Goal: Transaction & Acquisition: Purchase product/service

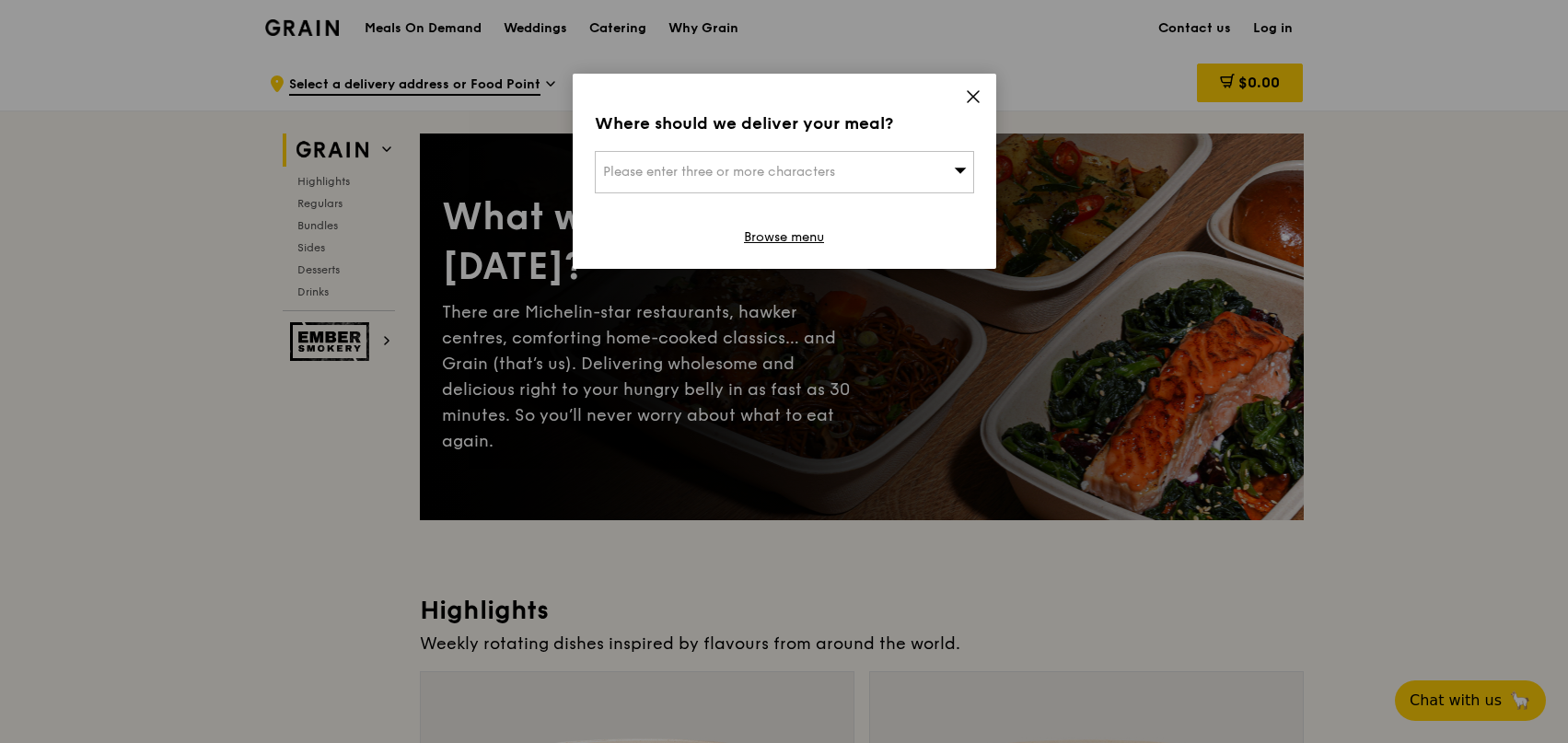
click at [915, 176] on div "Please enter three or more characters" at bounding box center [784, 171] width 379 height 42
click at [915, 176] on input "search" at bounding box center [784, 171] width 377 height 41
type input "750359"
type input "darkforce_zero@hotmail.com"
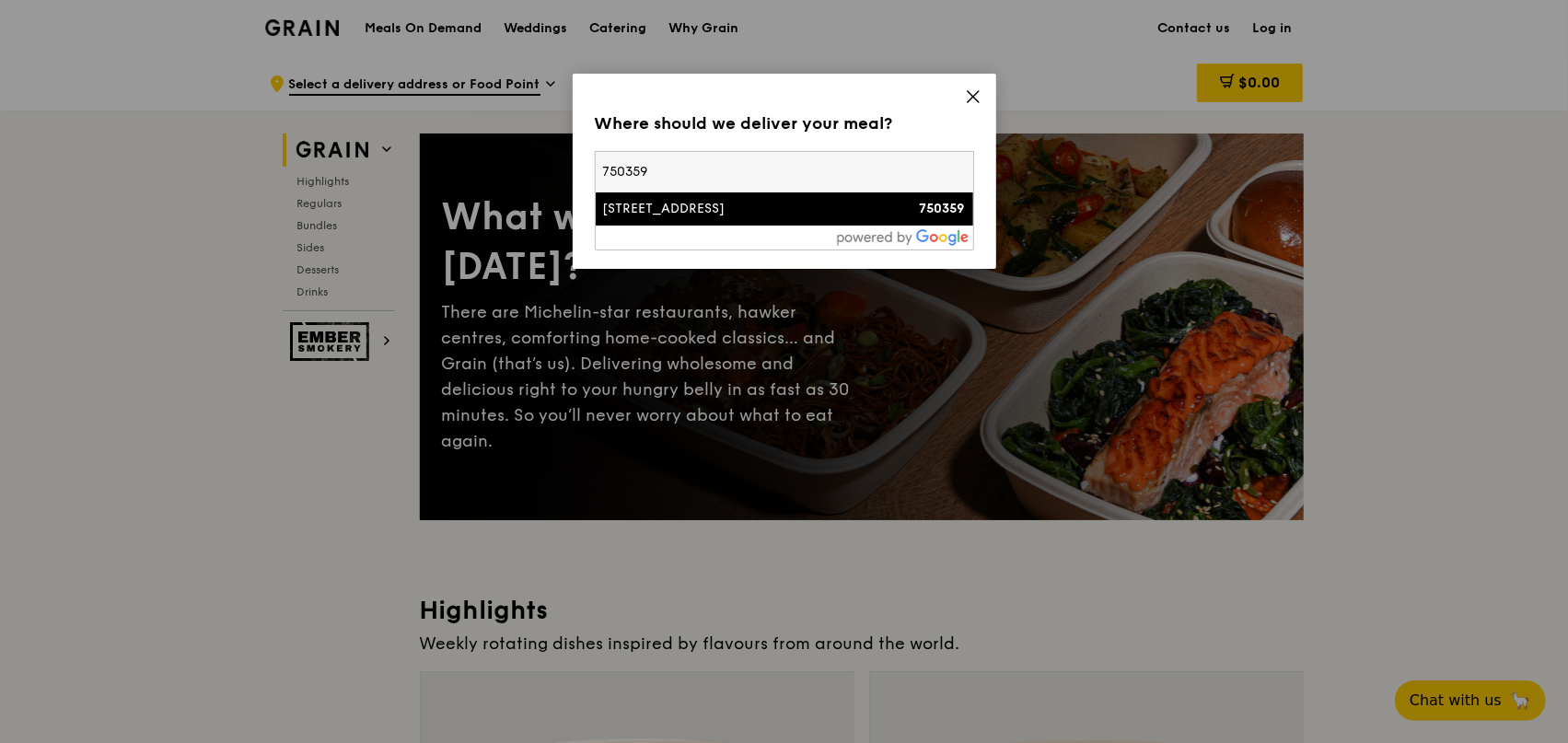
click at [803, 211] on div "[STREET_ADDRESS]" at bounding box center [740, 209] width 273 height 18
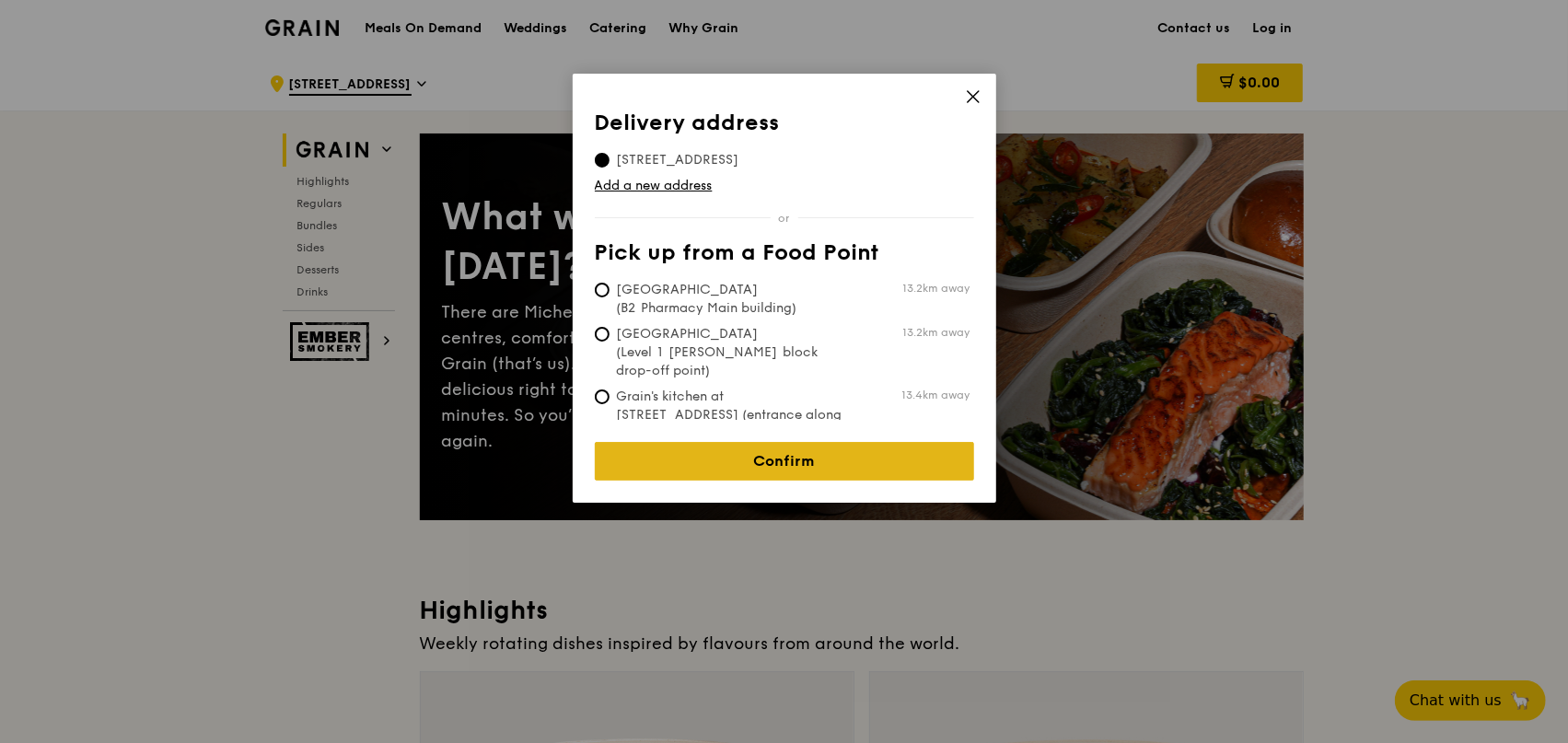
click at [815, 450] on link "Confirm" at bounding box center [784, 461] width 379 height 39
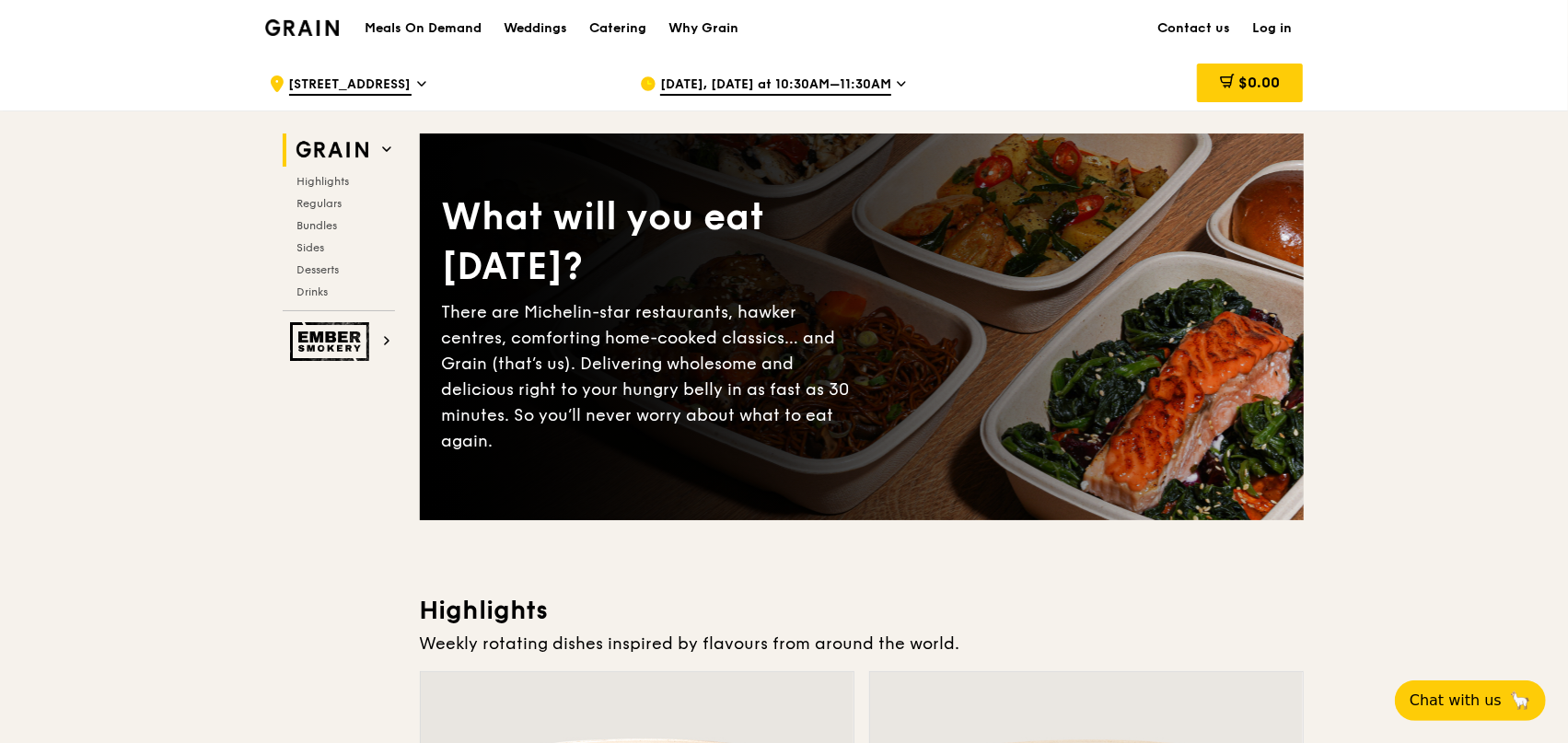
click at [889, 87] on div "[DATE], [DATE] at 10:30AM–11:30AM" at bounding box center [810, 84] width 341 height 55
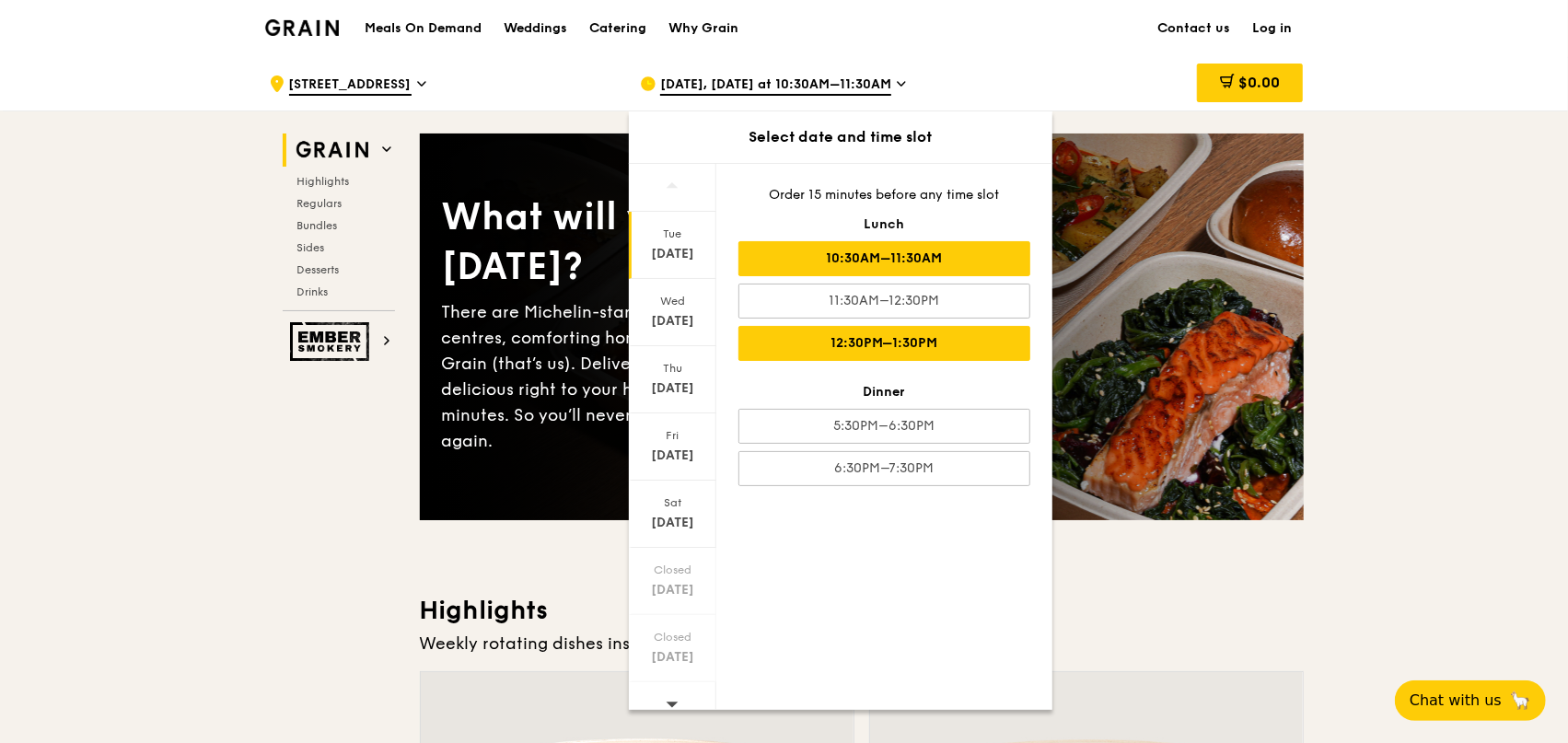
click at [897, 342] on div "12:30PM–1:30PM" at bounding box center [885, 343] width 292 height 35
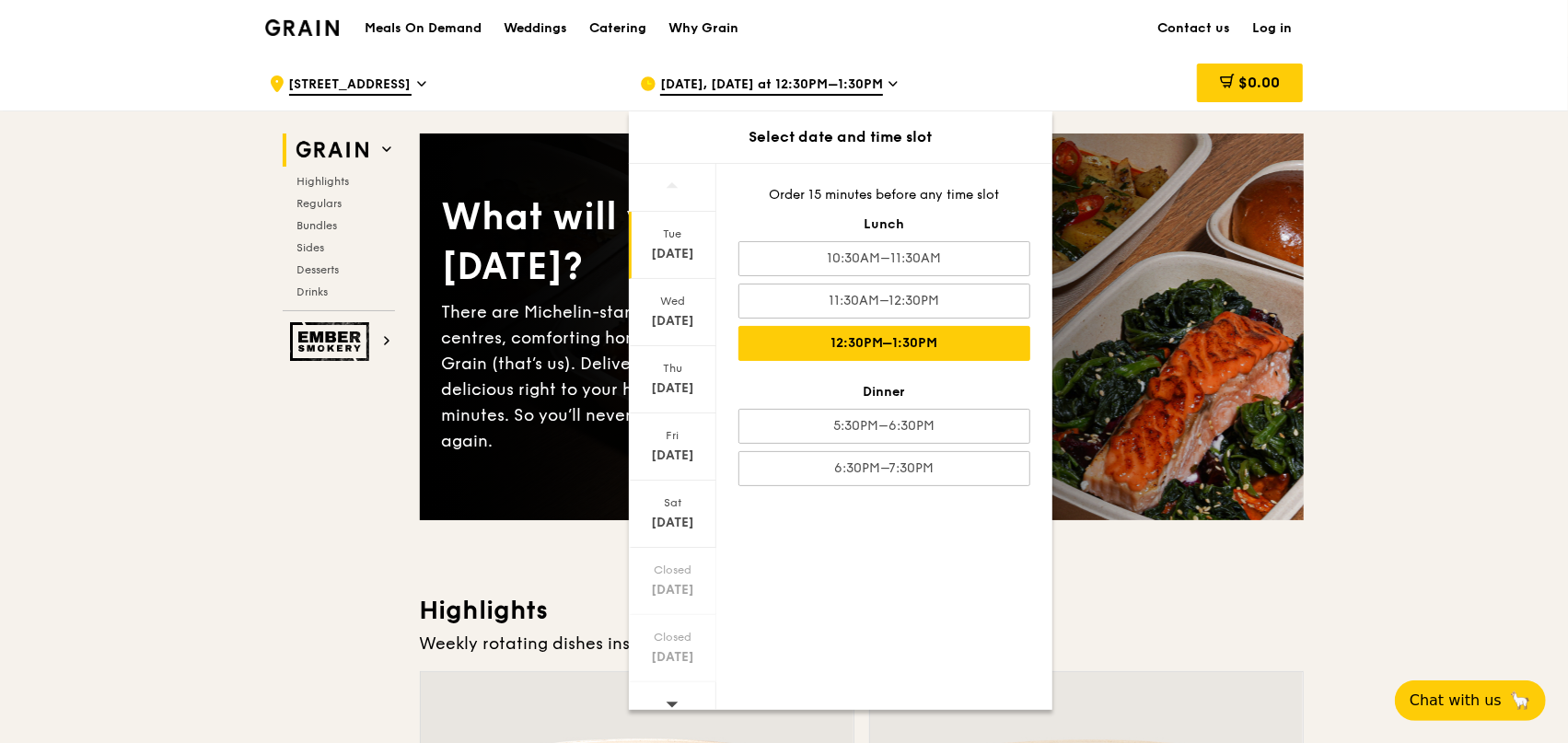
click at [1099, 336] on div "What will you eat today? There are Michelin-star restaurants, hawker centres, c…" at bounding box center [862, 327] width 884 height 312
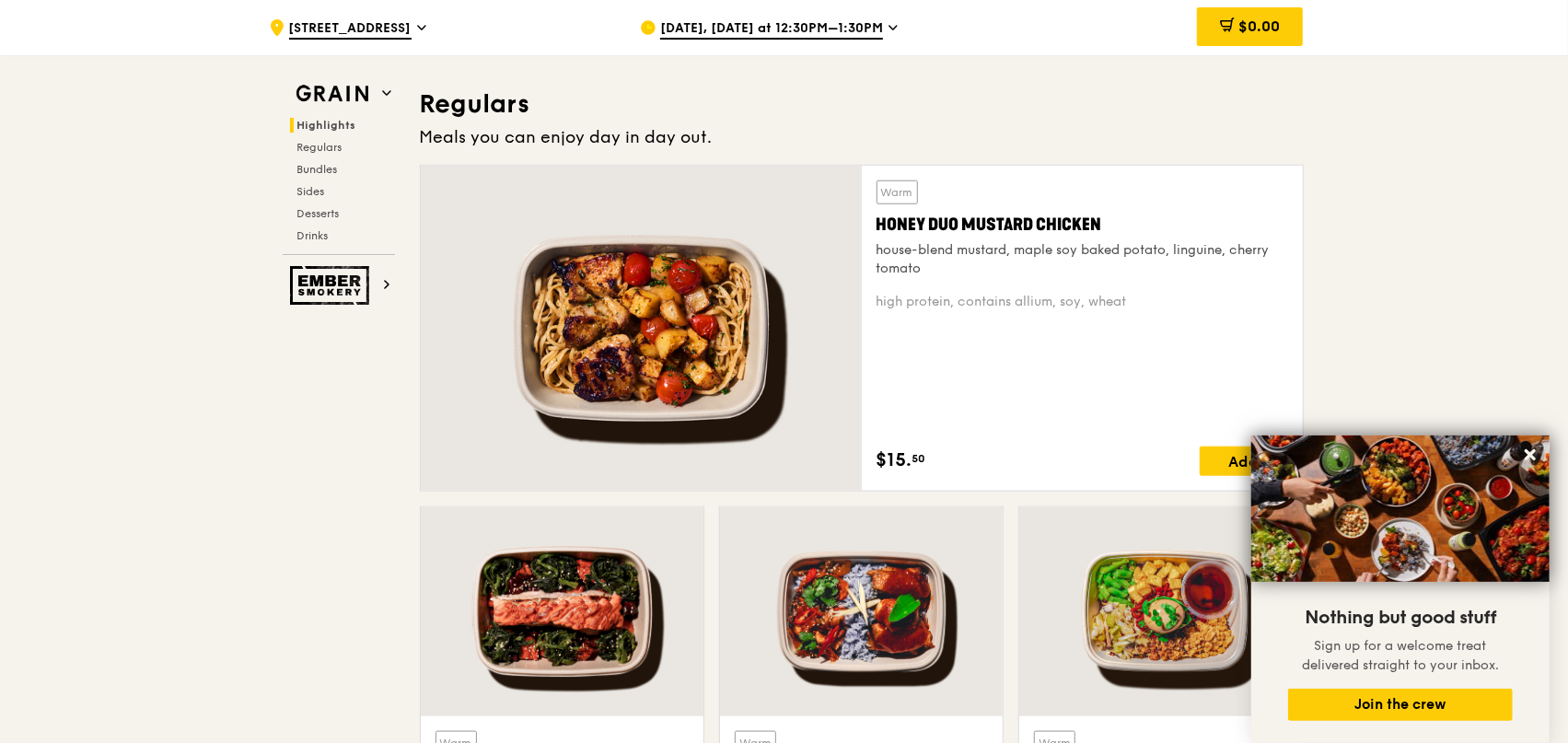
scroll to position [1183, 0]
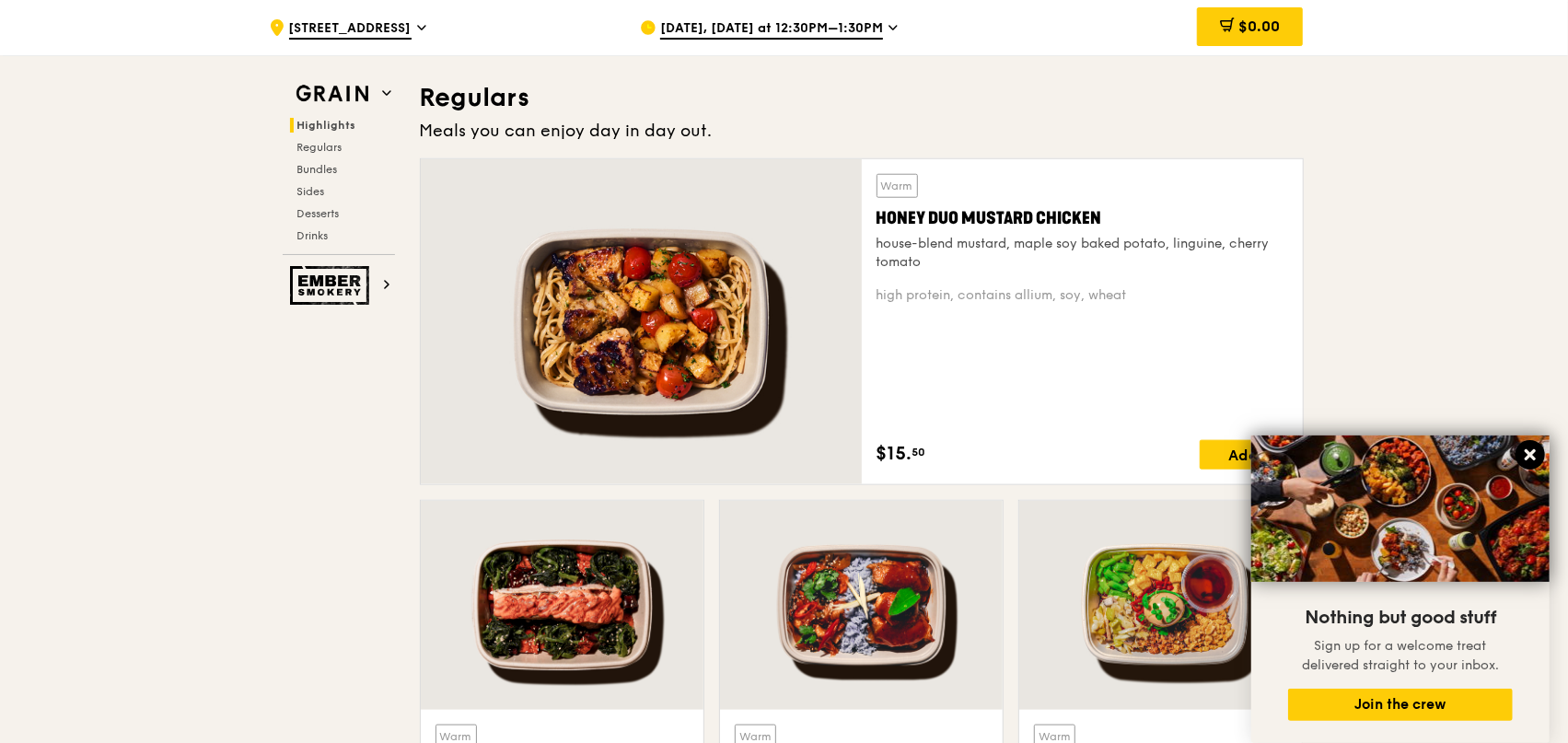
click at [1529, 453] on icon at bounding box center [1531, 454] width 11 height 11
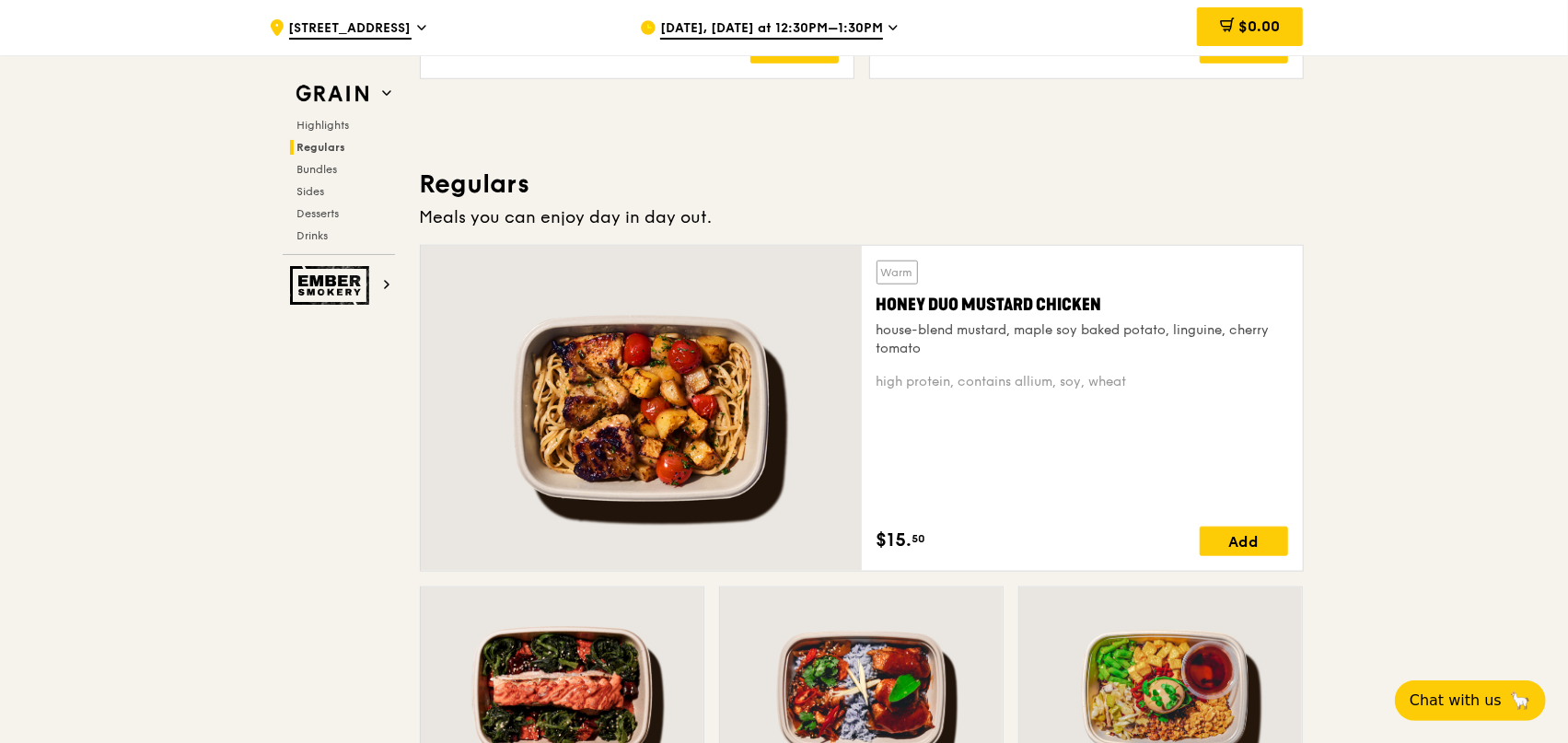
scroll to position [1092, 0]
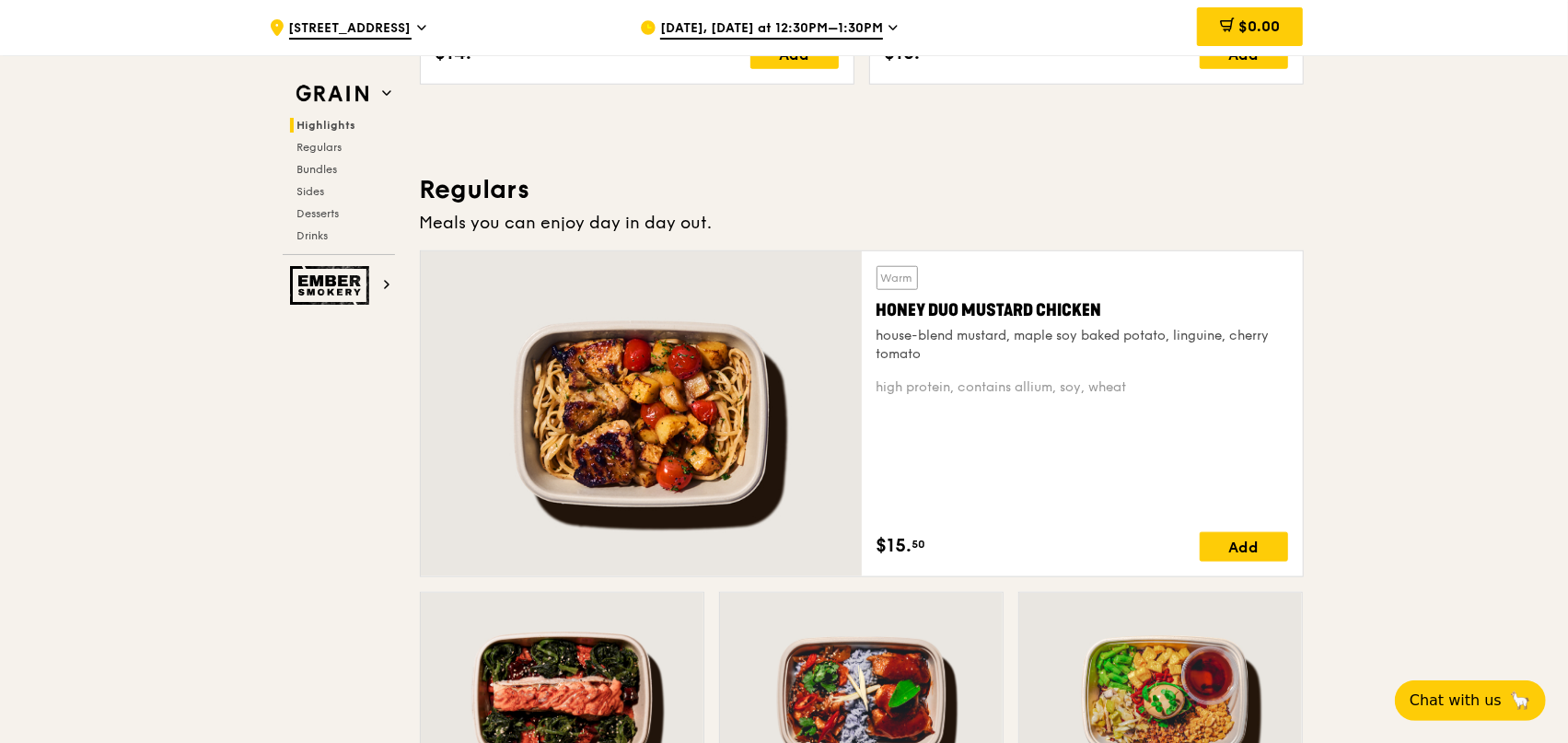
click at [1076, 378] on div "high protein, contains allium, soy, wheat" at bounding box center [1083, 387] width 412 height 18
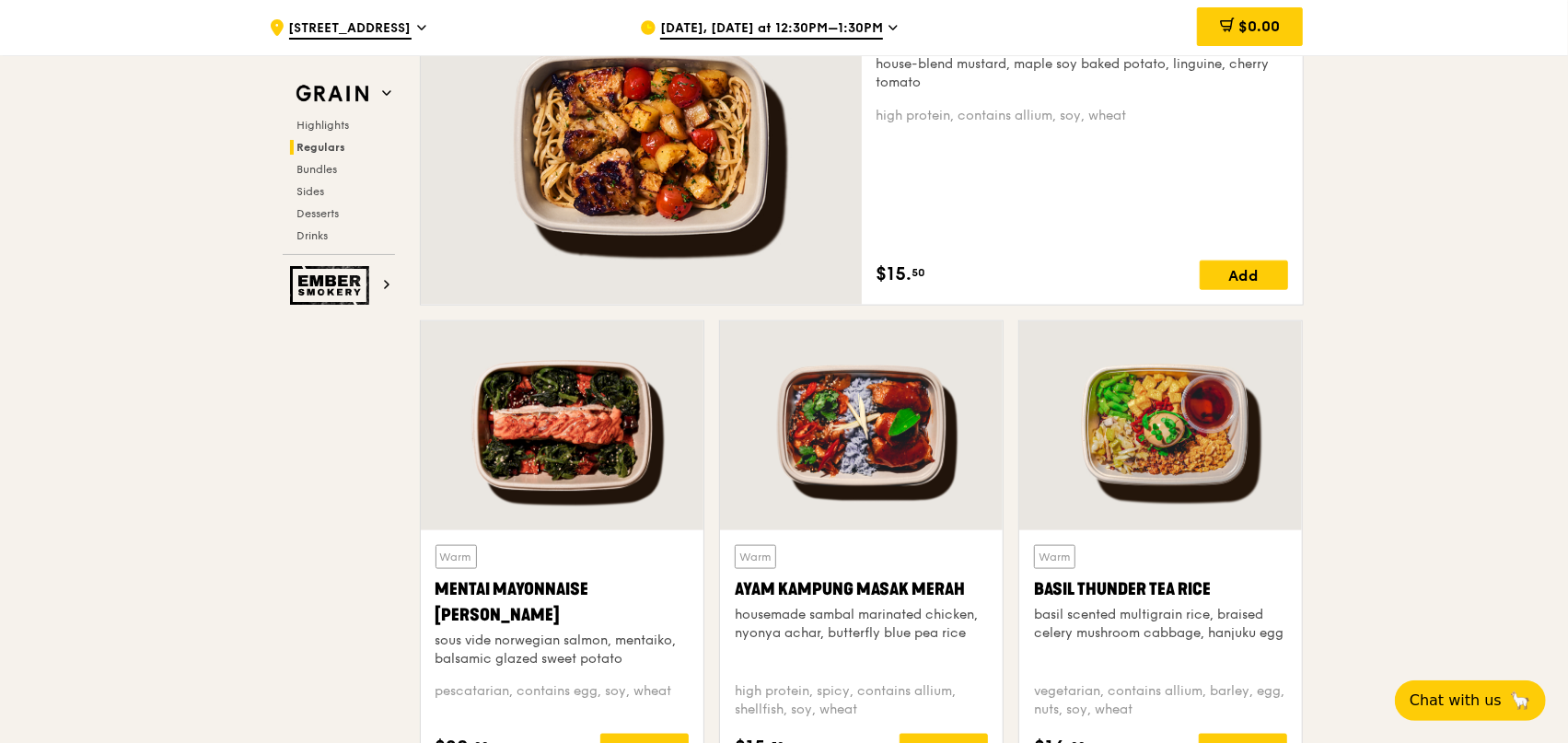
scroll to position [1368, 0]
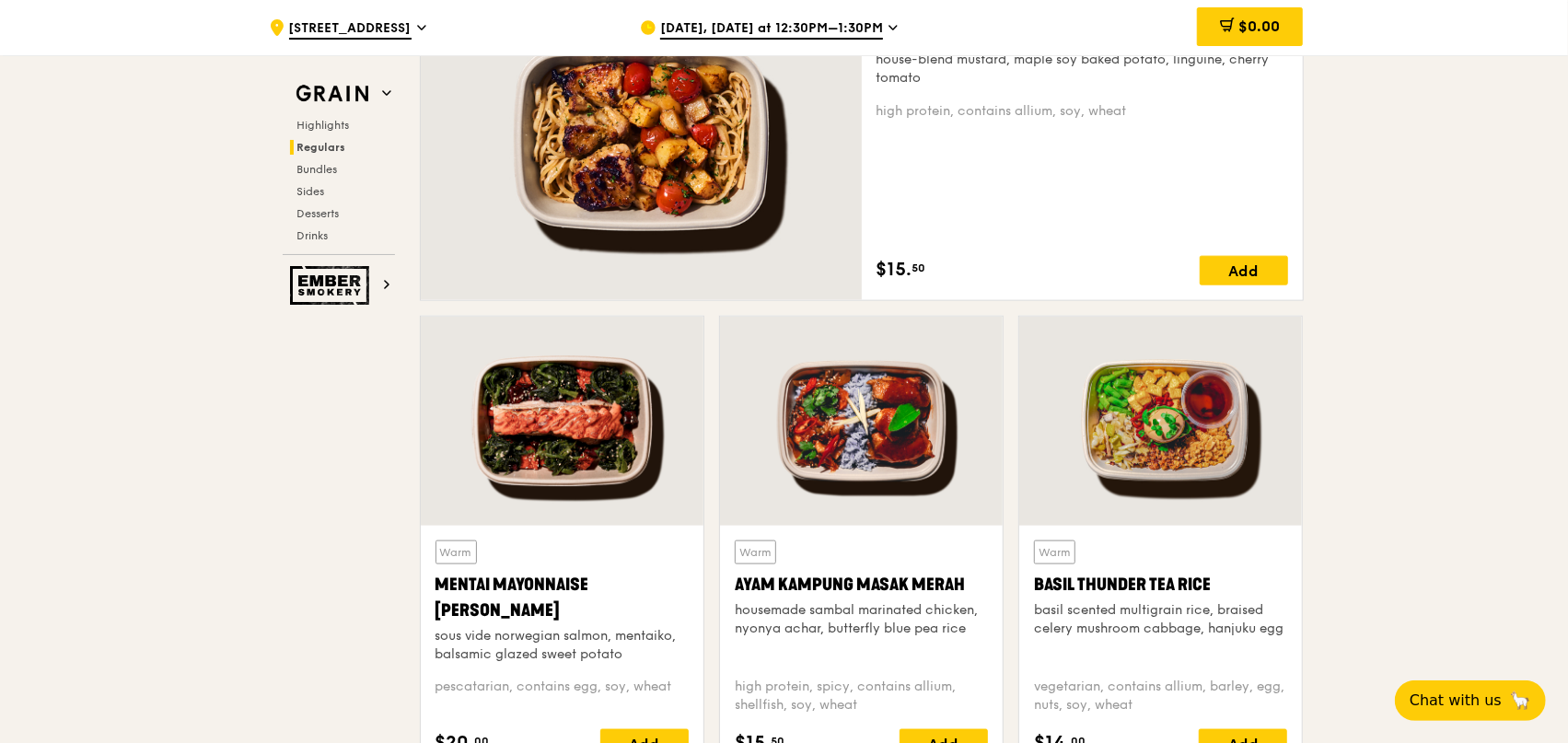
click at [562, 439] on div at bounding box center [562, 420] width 283 height 209
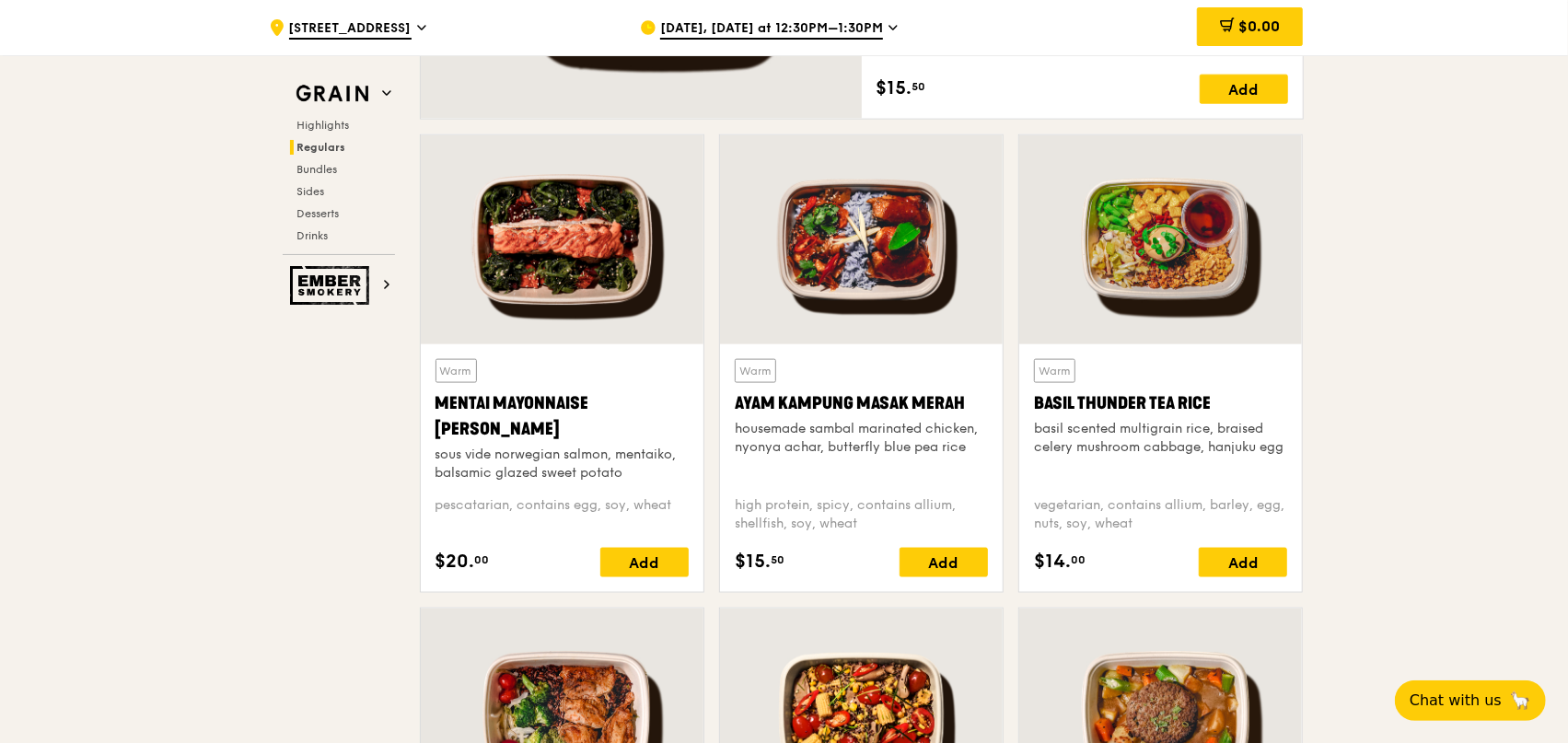
scroll to position [1552, 0]
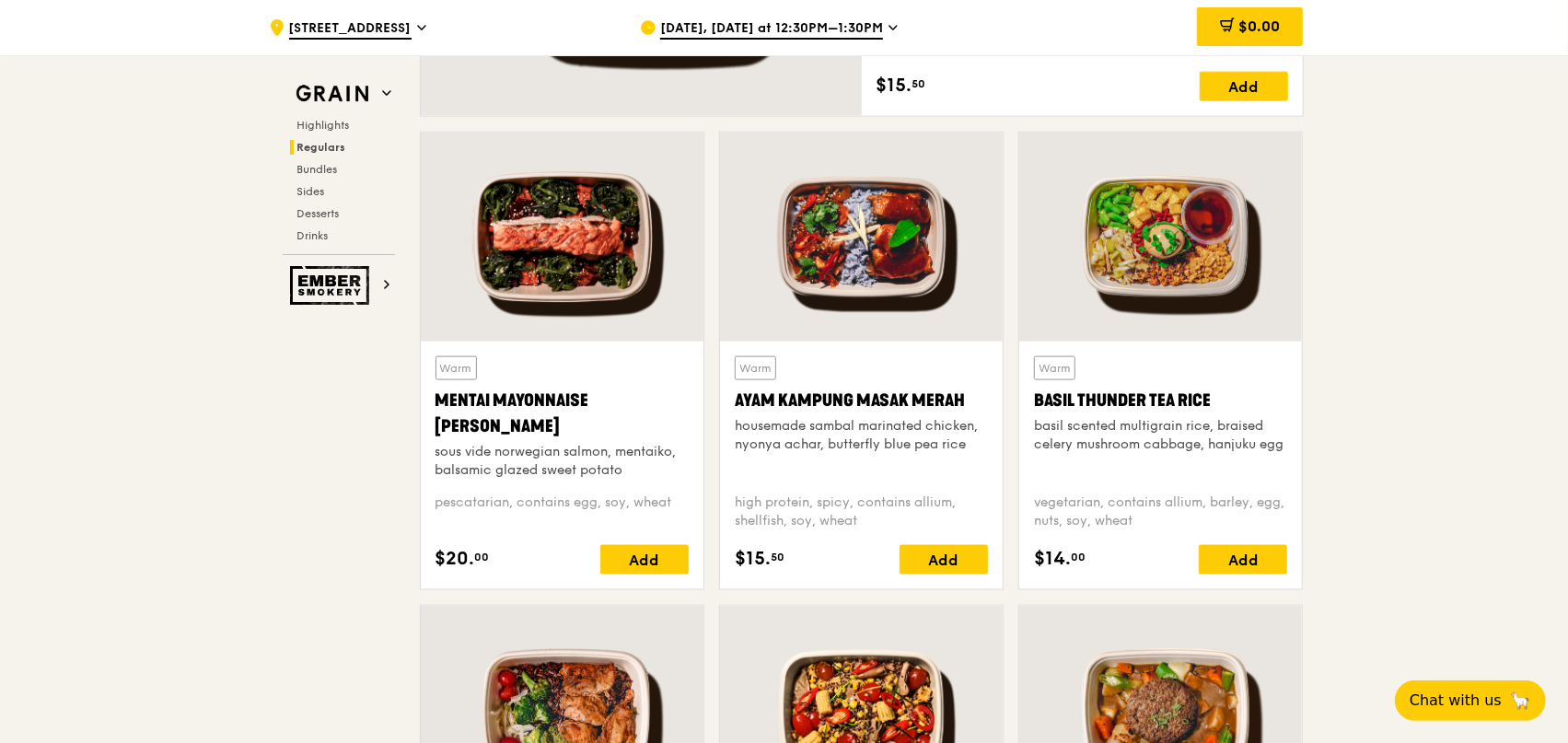
click at [891, 301] on div at bounding box center [862, 236] width 283 height 209
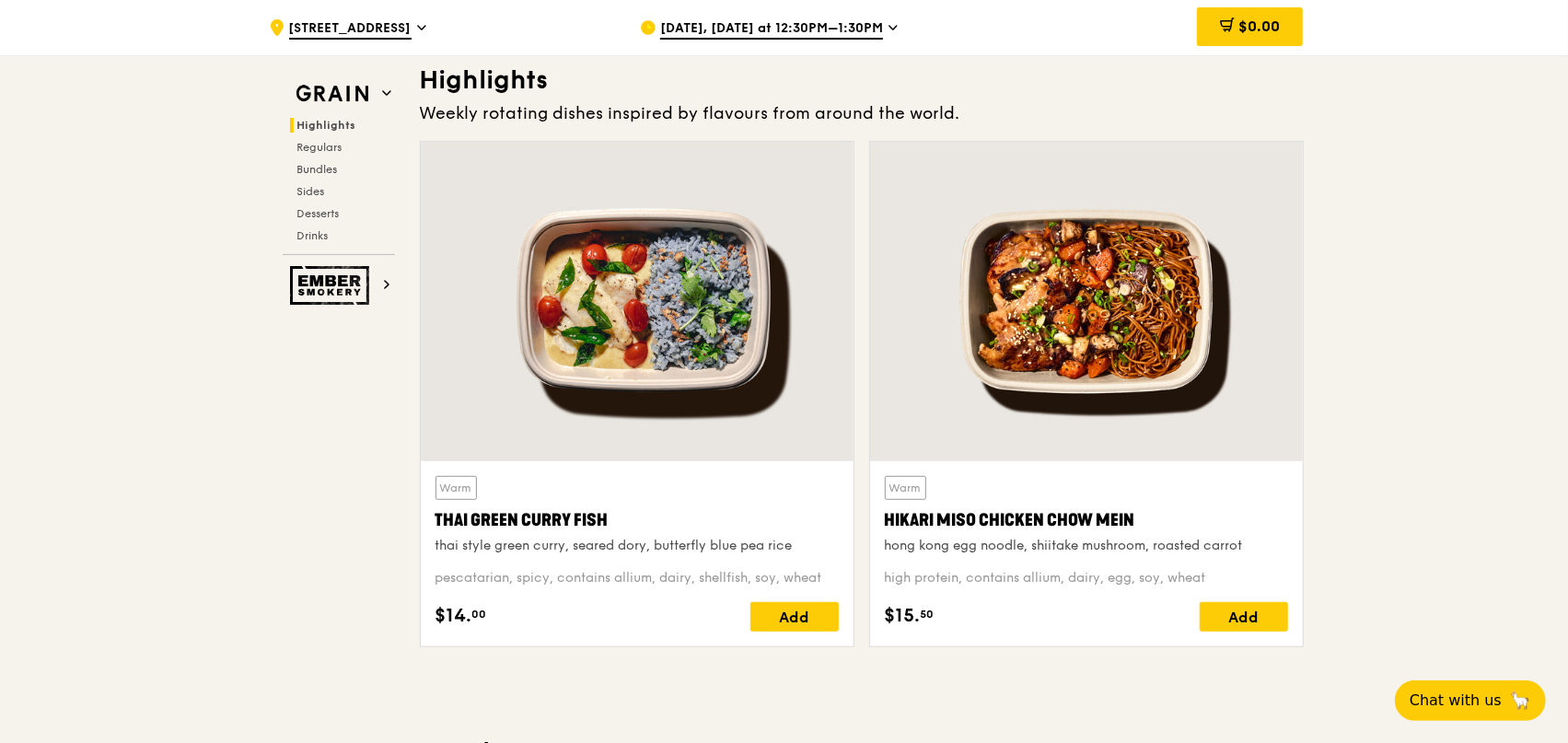
scroll to position [539, 0]
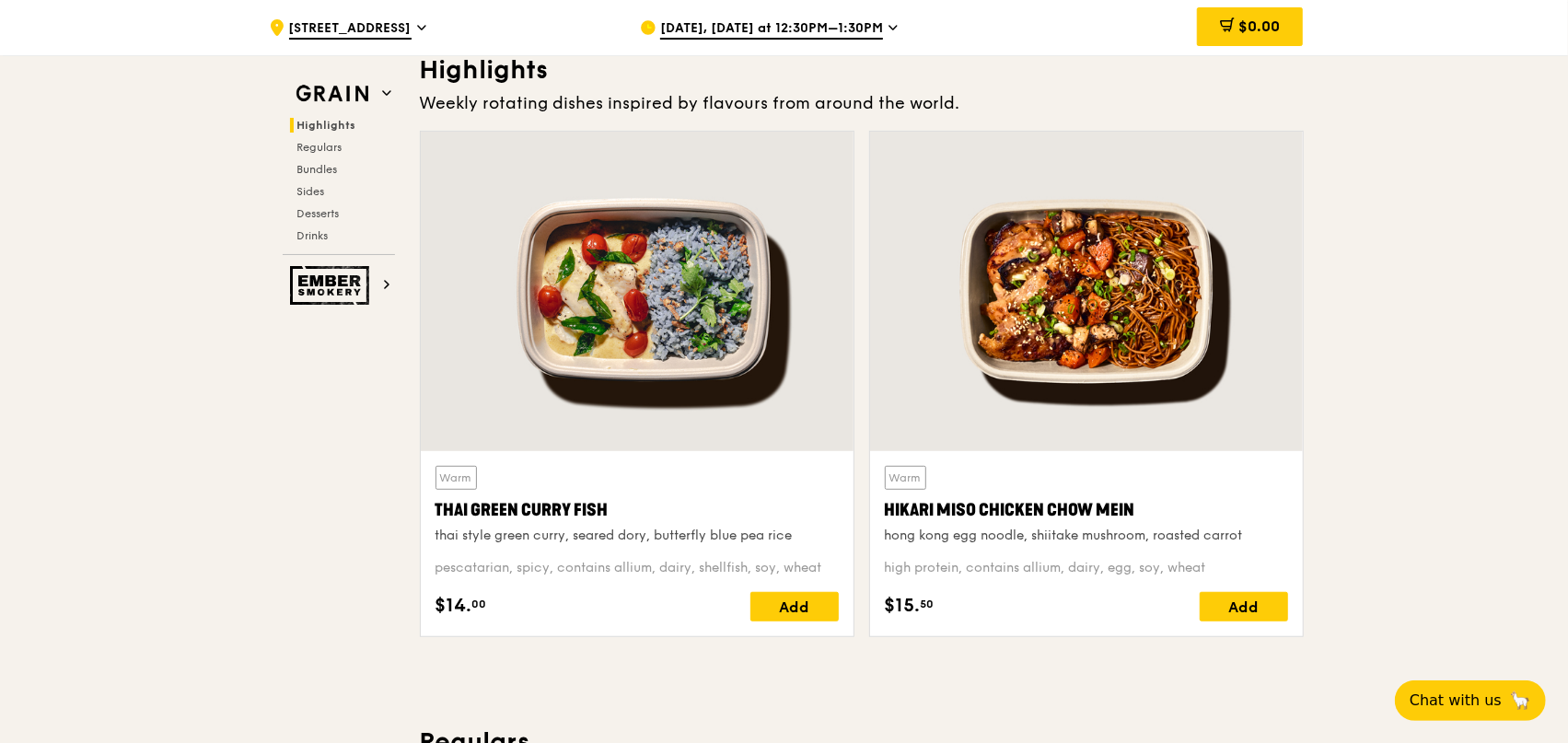
click at [567, 280] on div at bounding box center [638, 291] width 433 height 319
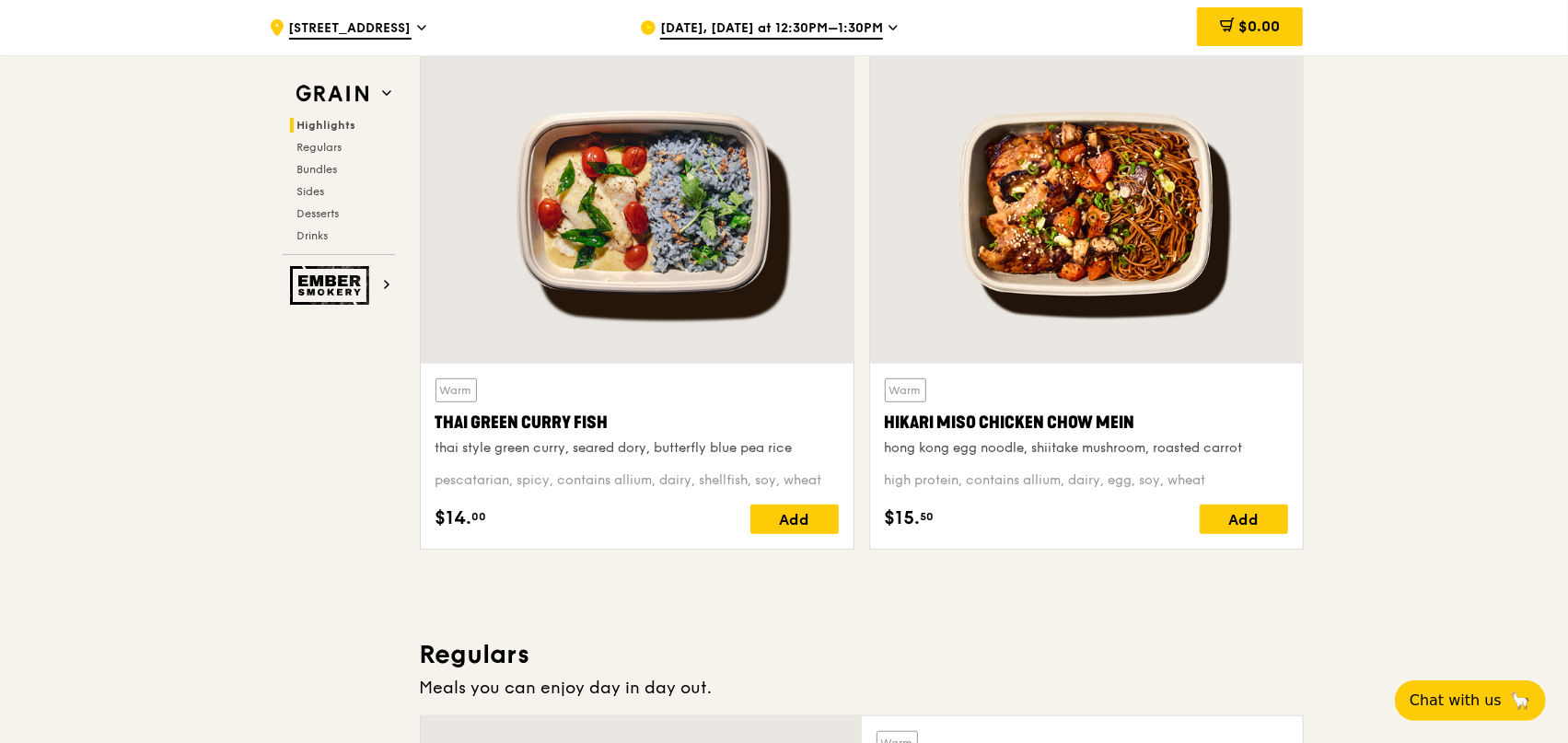
scroll to position [632, 0]
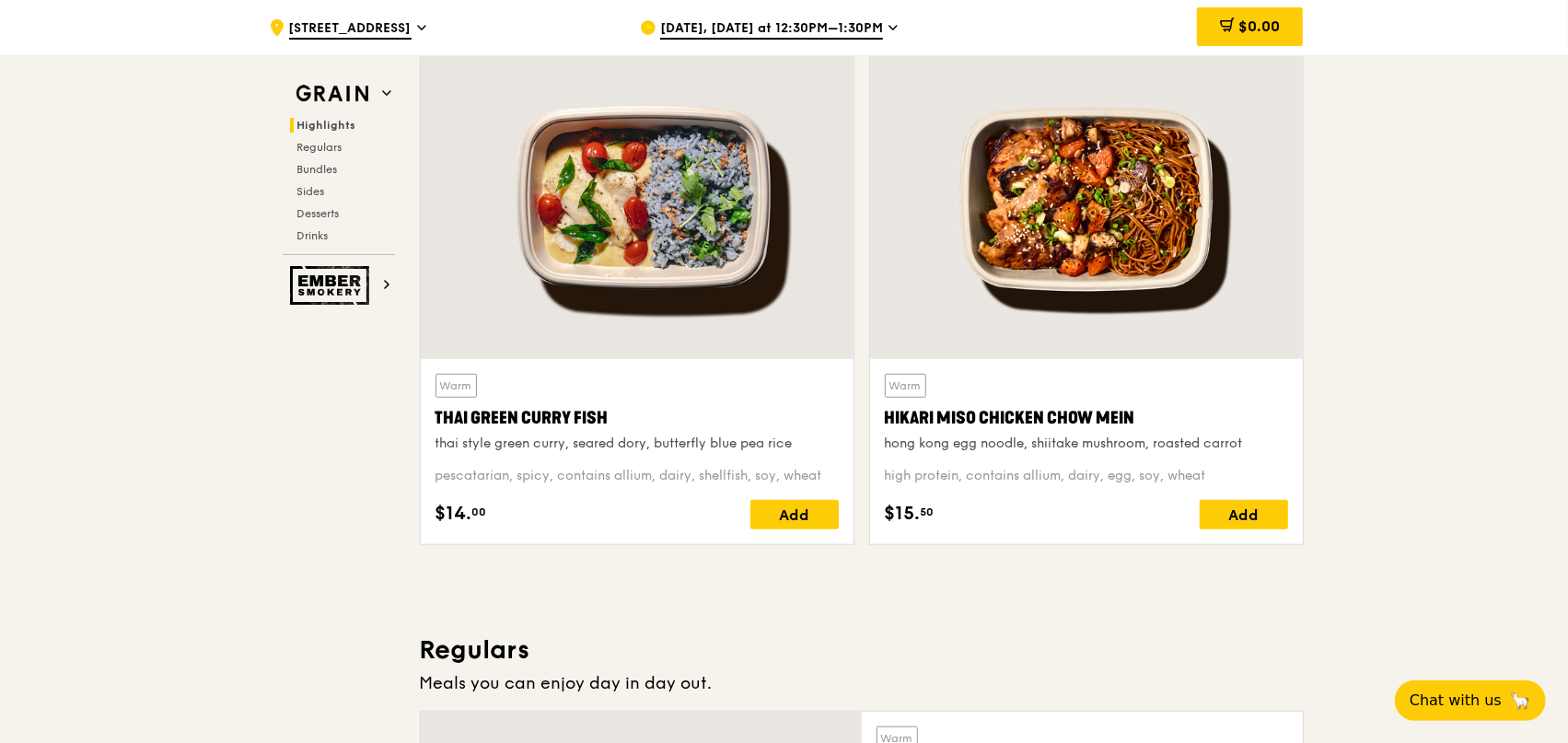
click at [1129, 303] on div at bounding box center [1087, 199] width 433 height 319
click at [808, 518] on div "Add" at bounding box center [794, 514] width 89 height 30
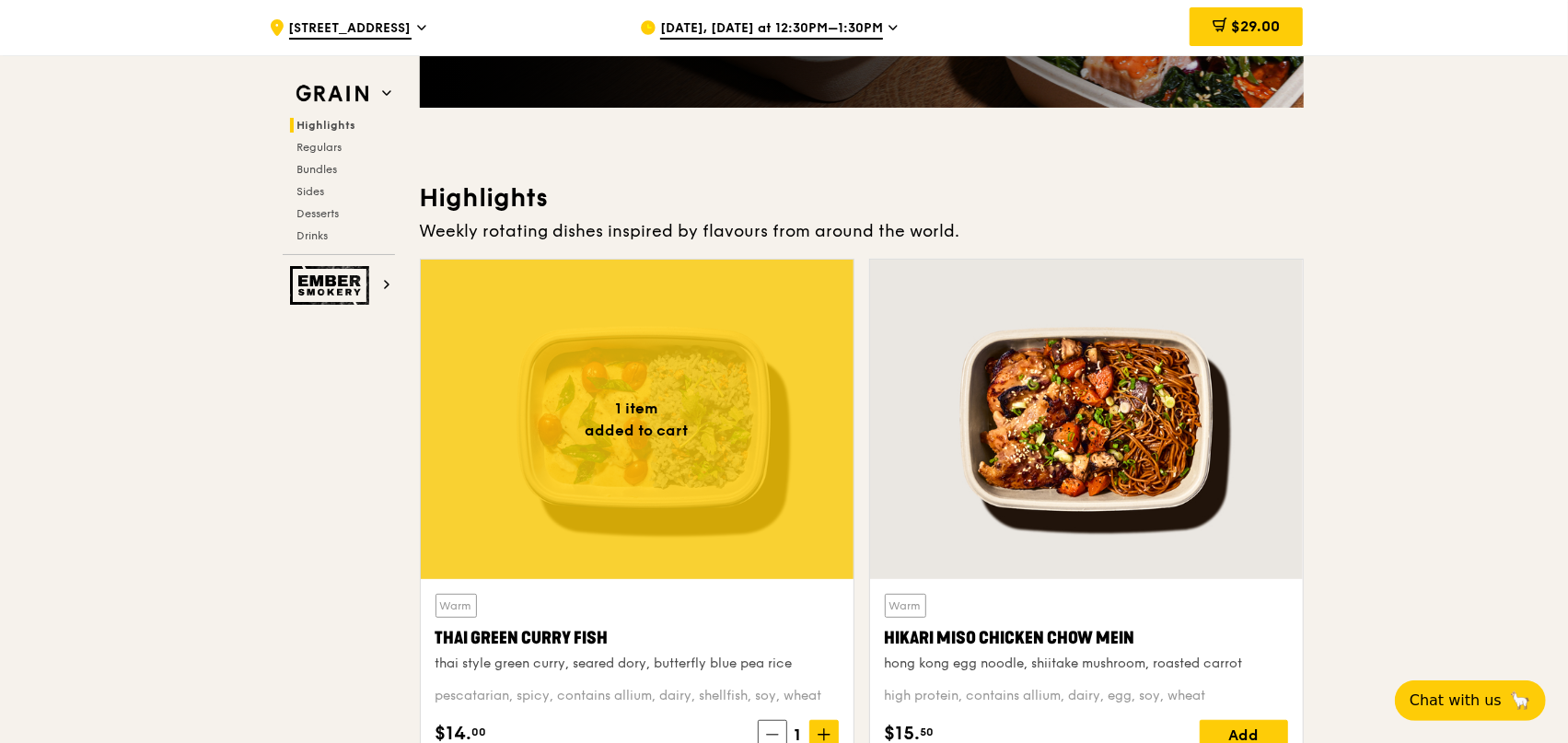
scroll to position [448, 0]
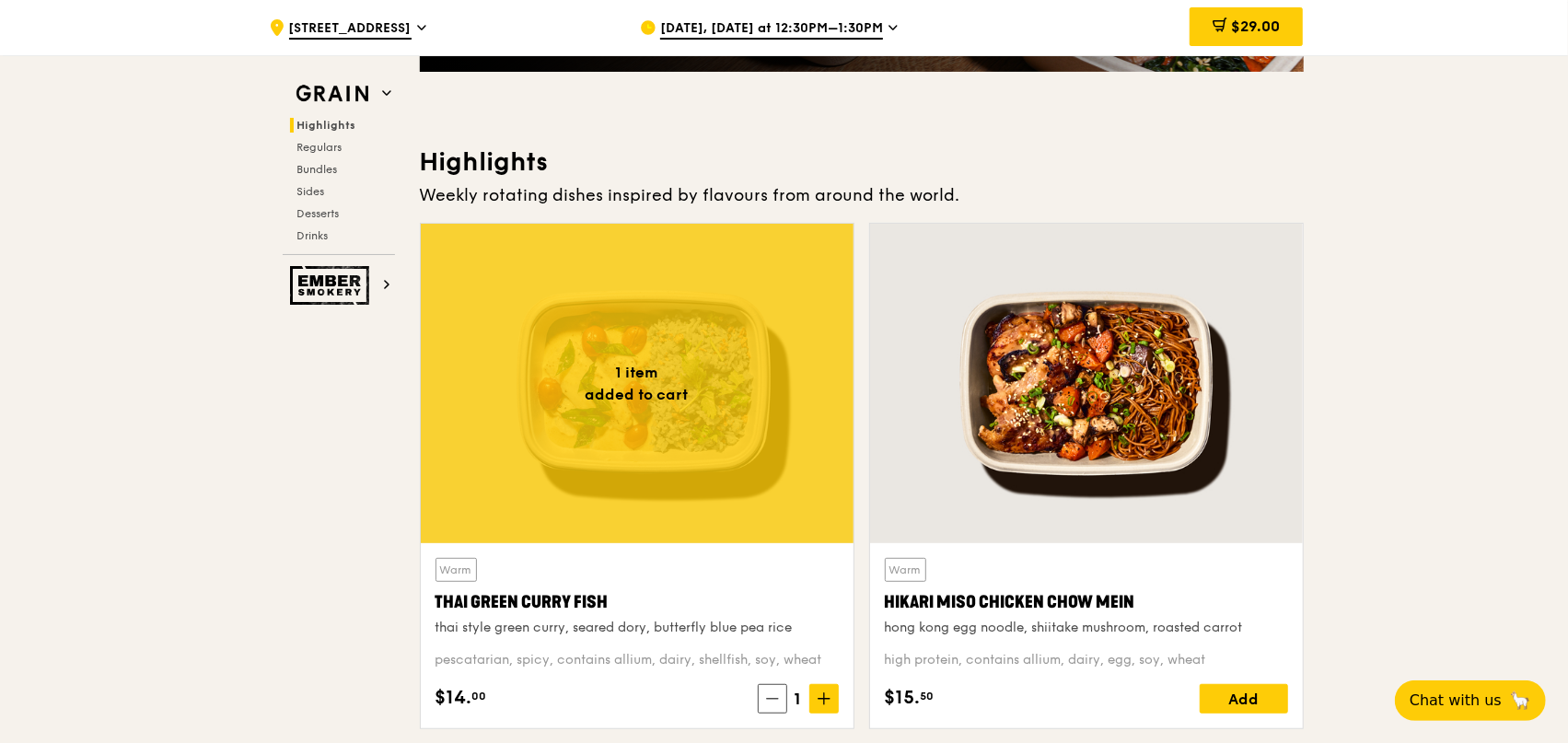
click at [1231, 695] on div "Add" at bounding box center [1244, 698] width 89 height 30
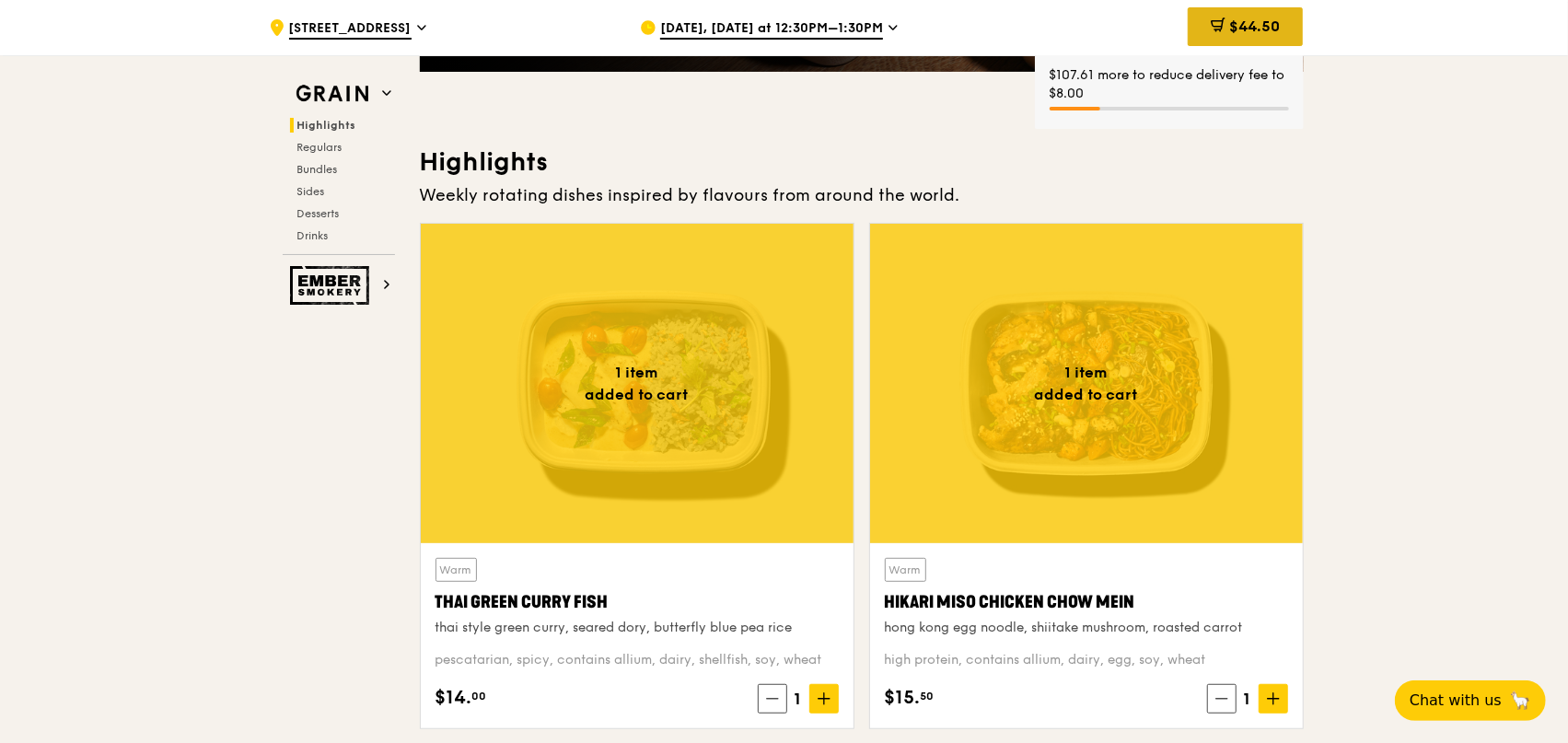
click at [1257, 30] on span "$44.50" at bounding box center [1254, 26] width 51 height 17
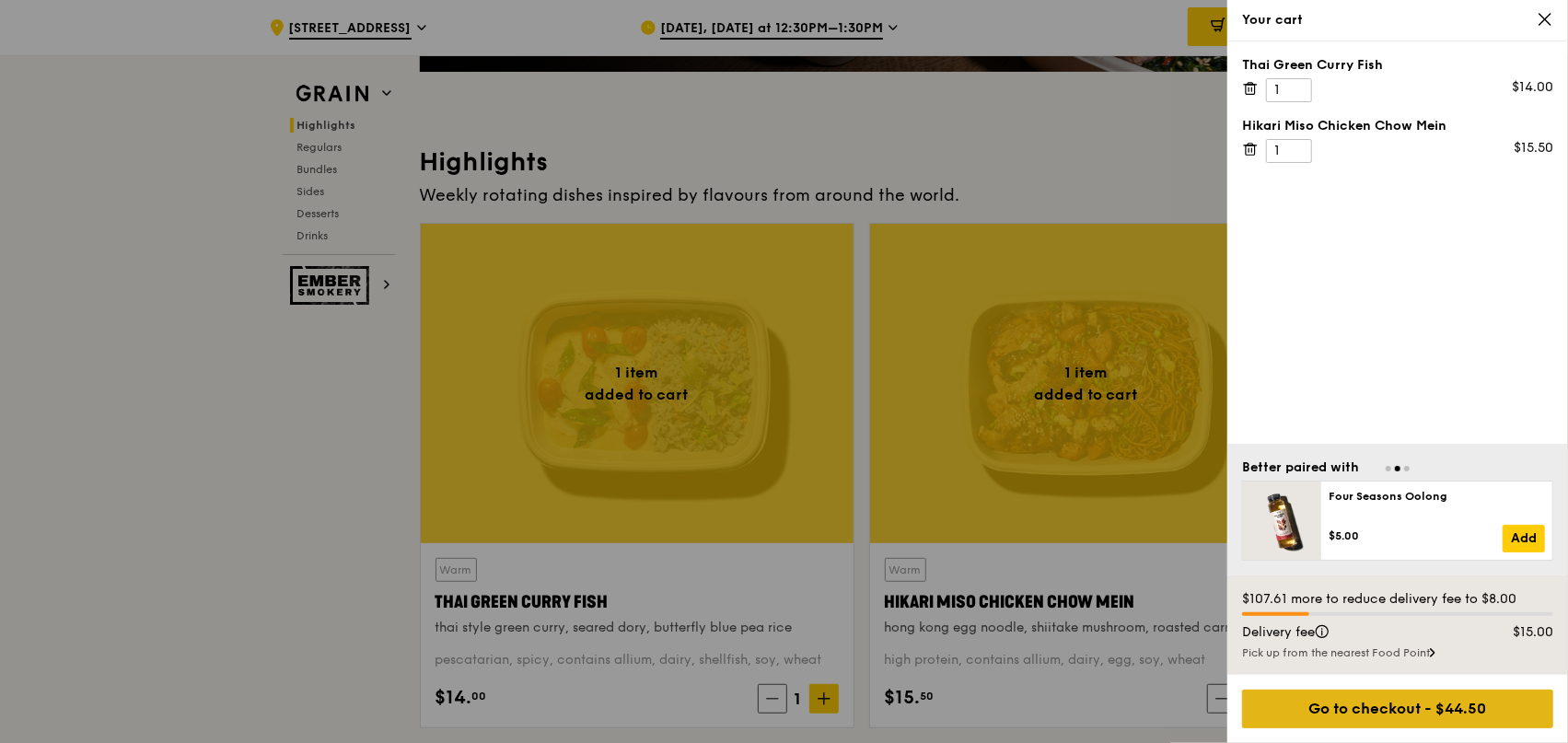
click at [1395, 708] on div "Go to checkout - $44.50" at bounding box center [1397, 709] width 312 height 39
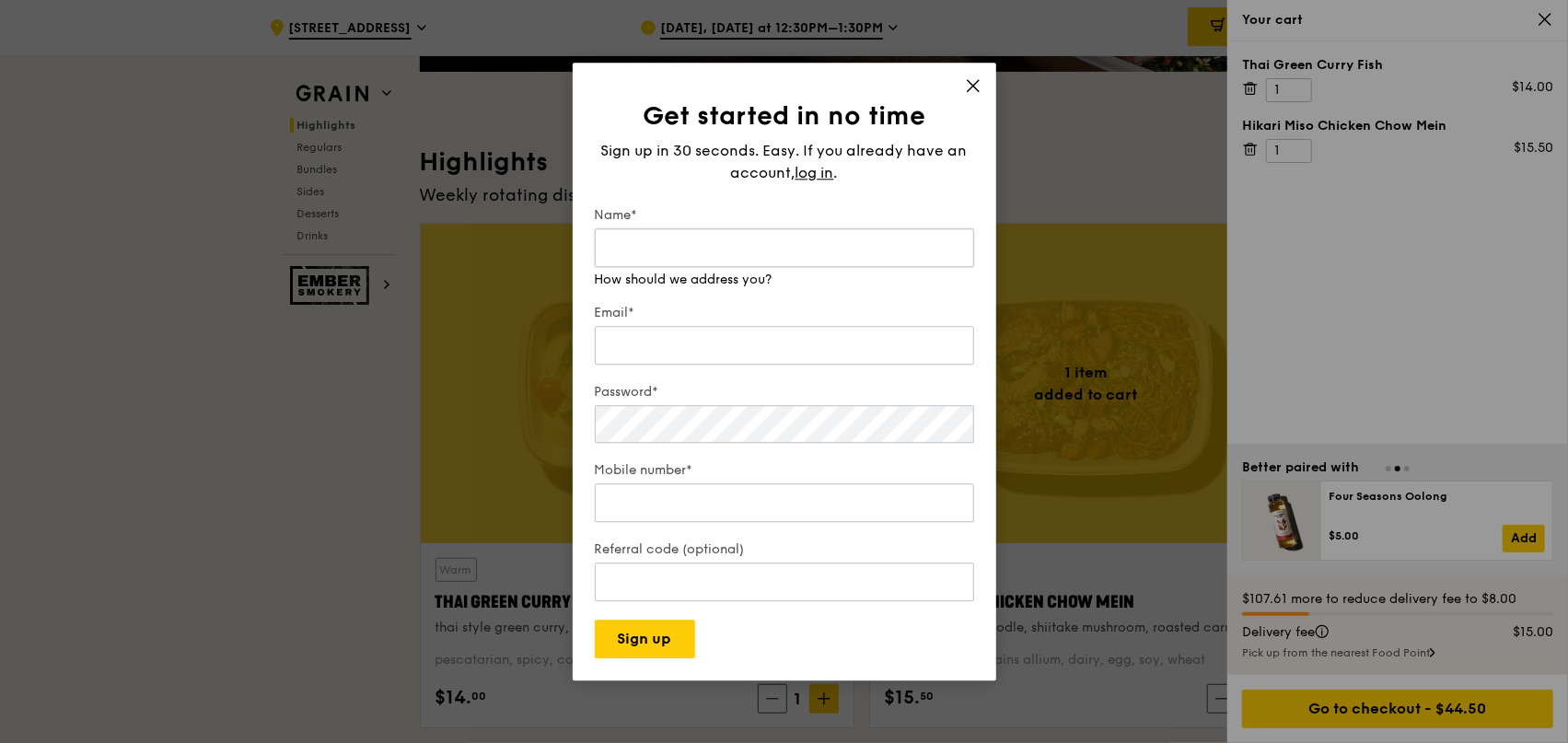
click at [719, 250] on input "Name*" at bounding box center [784, 248] width 379 height 39
click at [849, 225] on label "Name*" at bounding box center [784, 214] width 379 height 18
click at [849, 229] on input "Name*" at bounding box center [784, 248] width 379 height 39
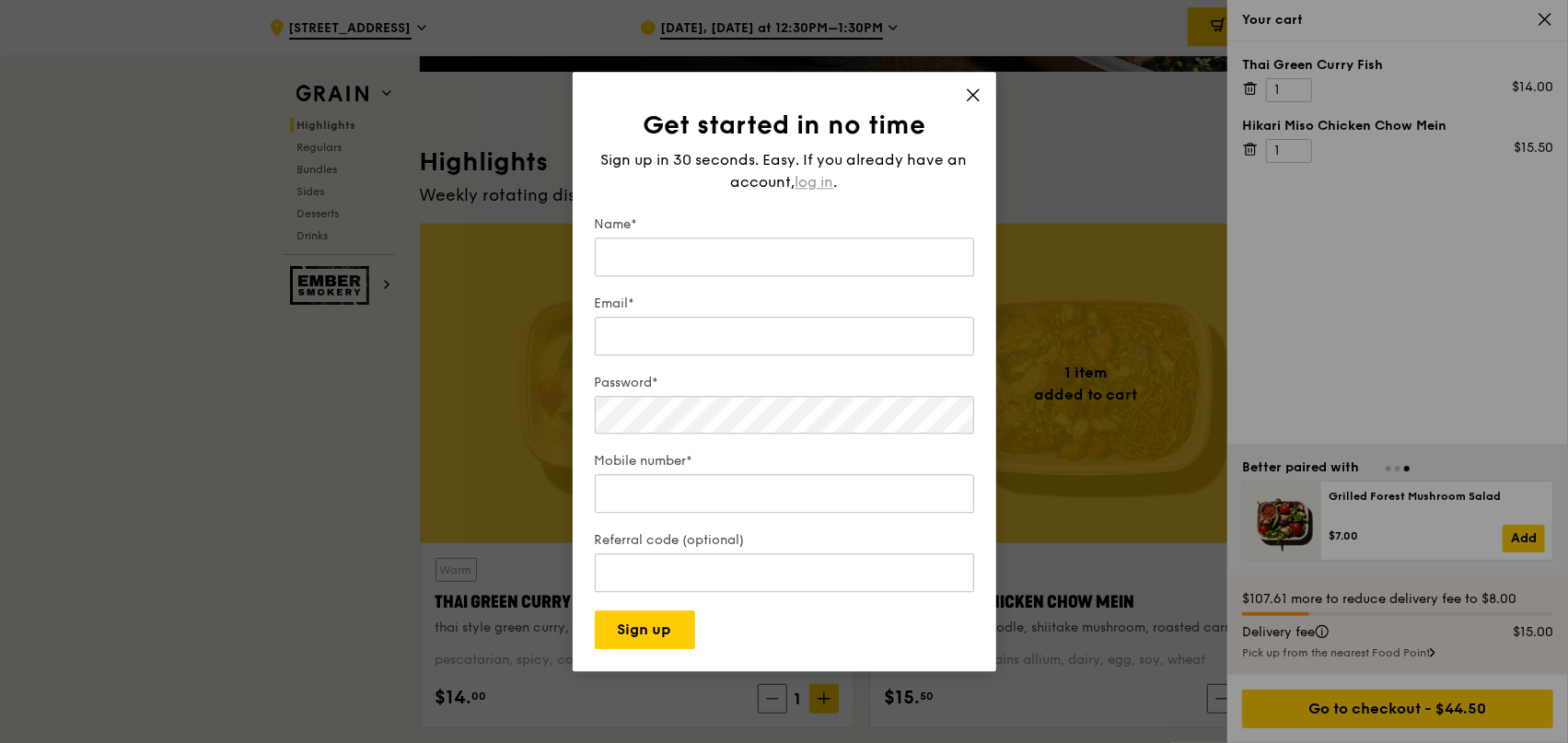
click at [825, 169] on div "Sign up in 30 seconds. Easy. If you already have an account, log in ." at bounding box center [784, 171] width 379 height 44
click at [822, 183] on span "log in" at bounding box center [815, 182] width 39 height 22
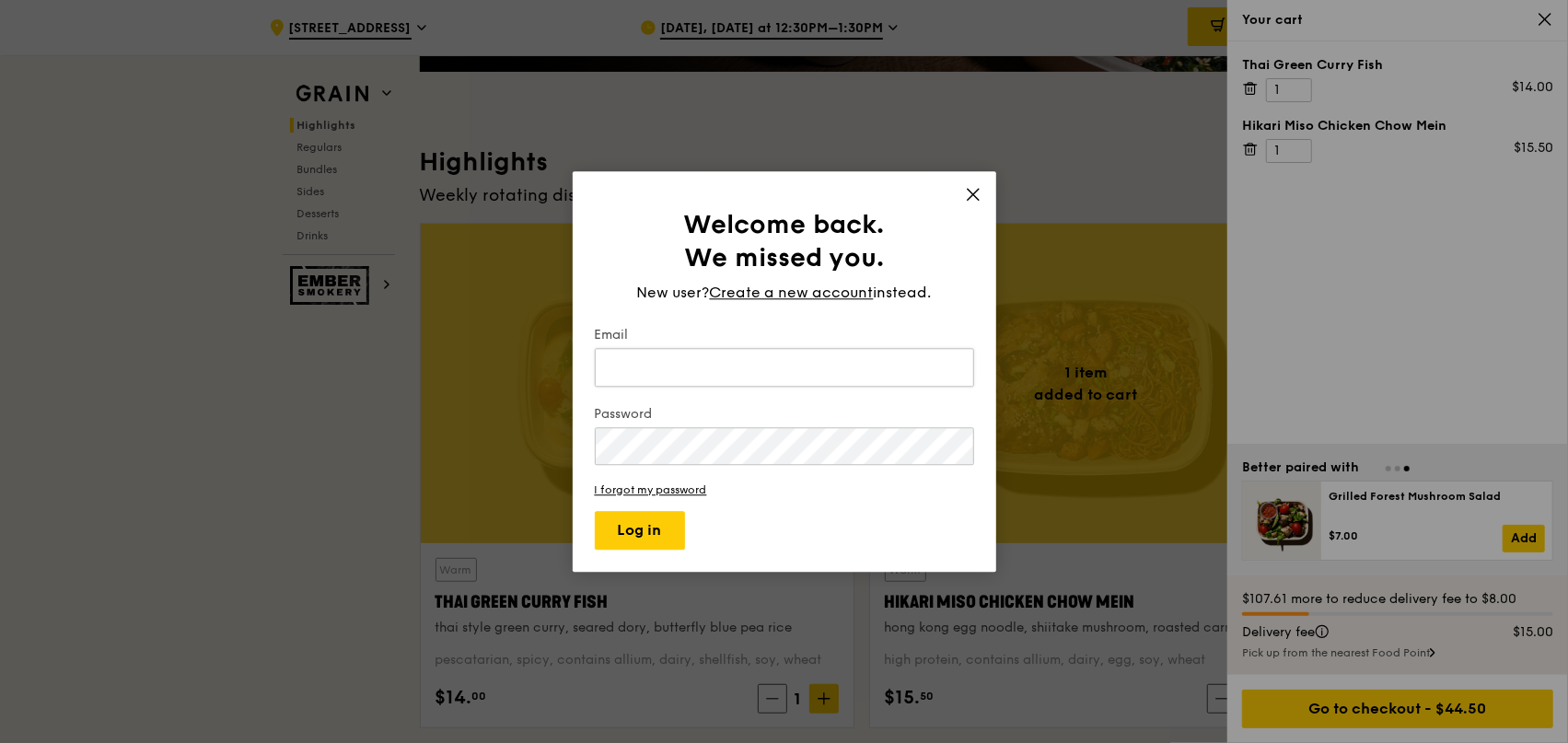
click at [778, 367] on input "Email" at bounding box center [784, 367] width 379 height 39
type input "jinshuen@gmail.com"
click at [646, 535] on button "Log in" at bounding box center [640, 530] width 91 height 39
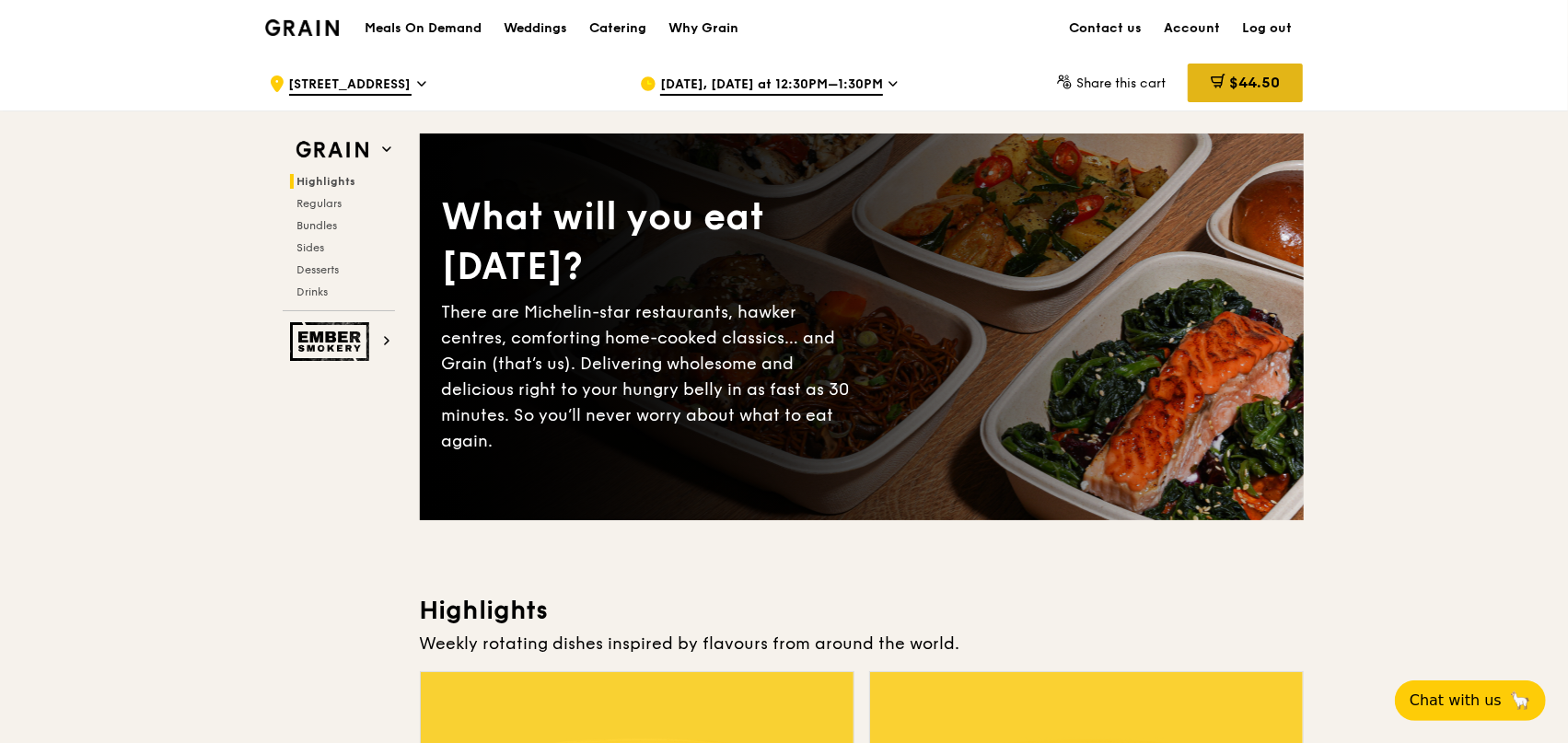
click at [1231, 86] on span "$44.50" at bounding box center [1254, 82] width 51 height 17
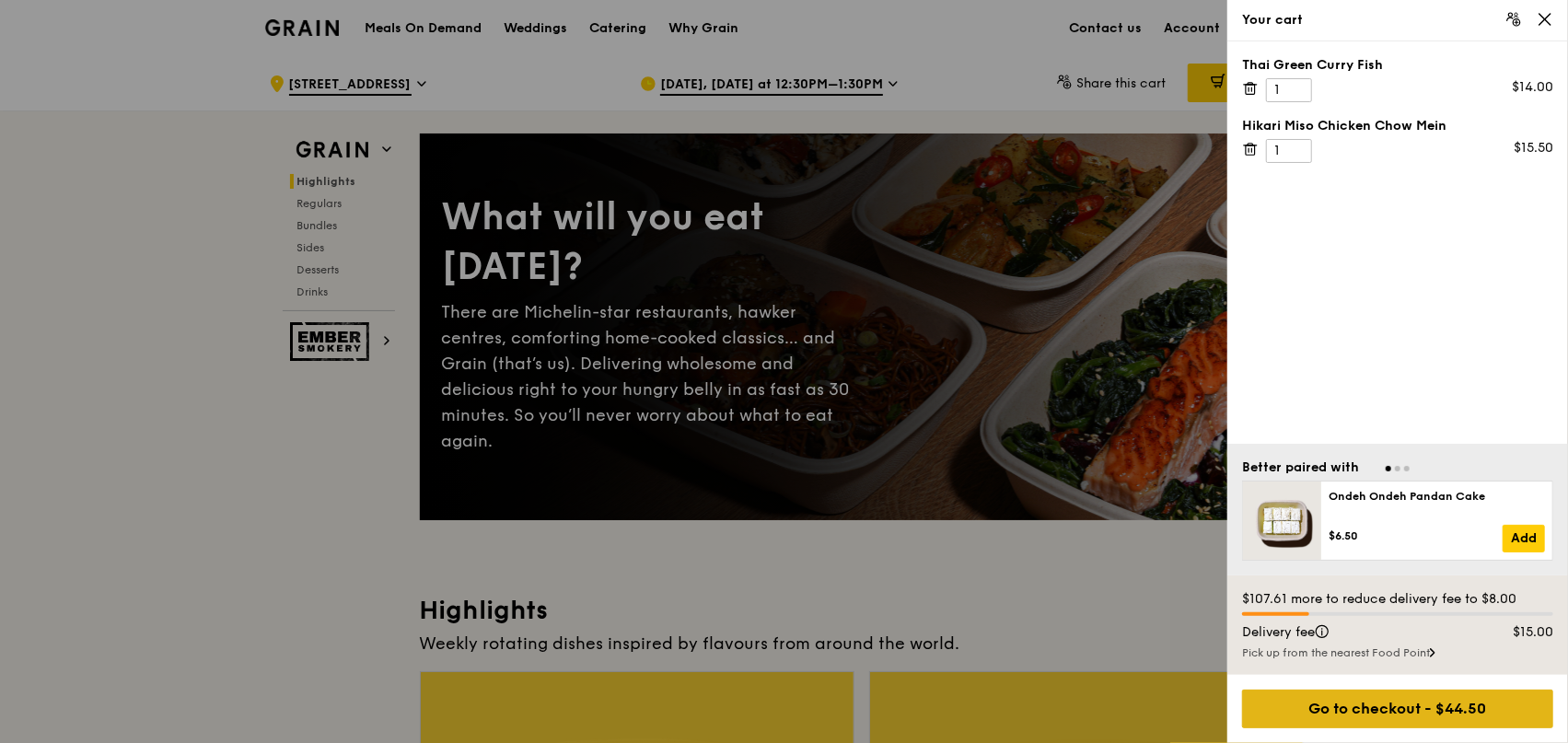
click at [1373, 708] on div "Go to checkout - $44.50" at bounding box center [1397, 709] width 312 height 39
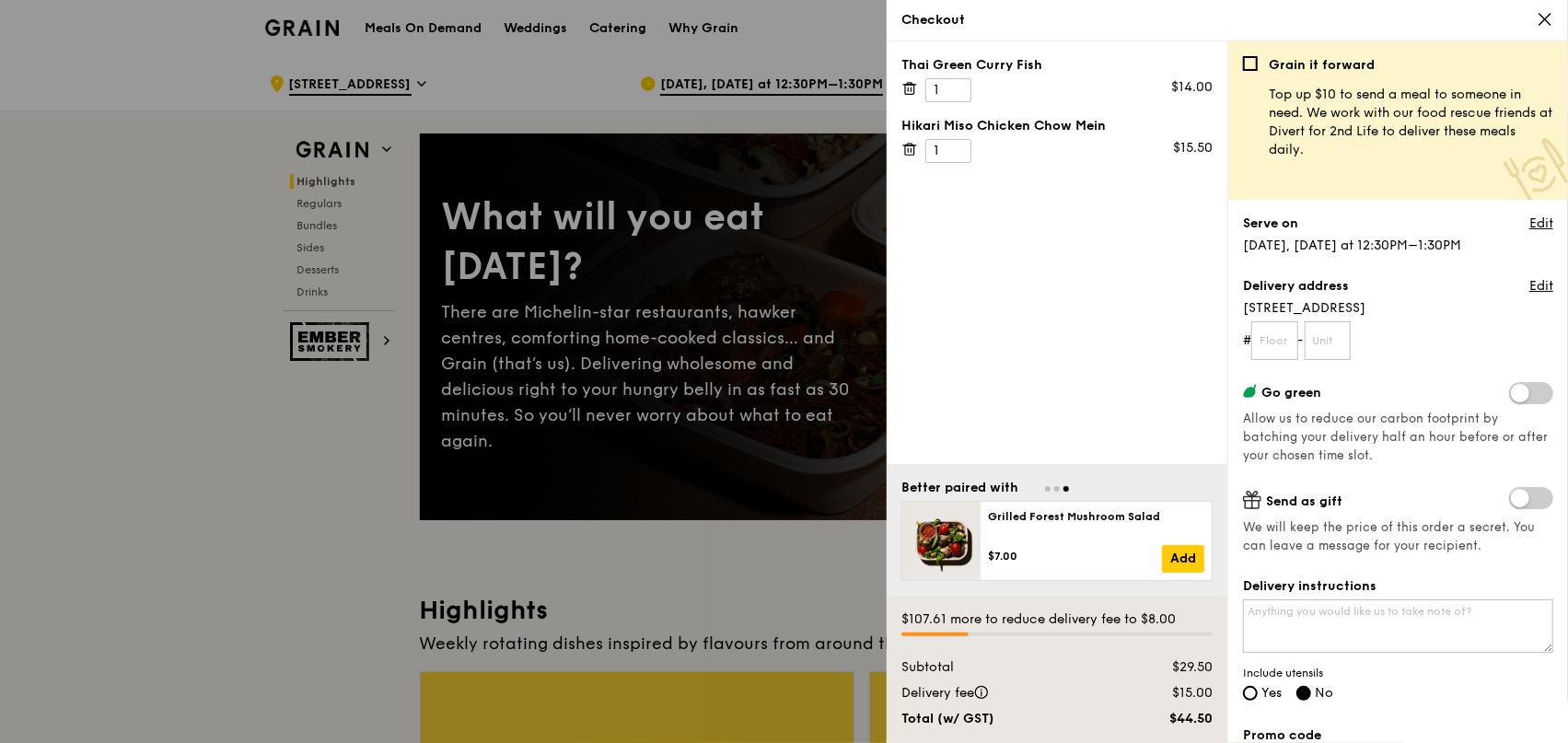
click at [667, 562] on div at bounding box center [784, 372] width 1568 height 743
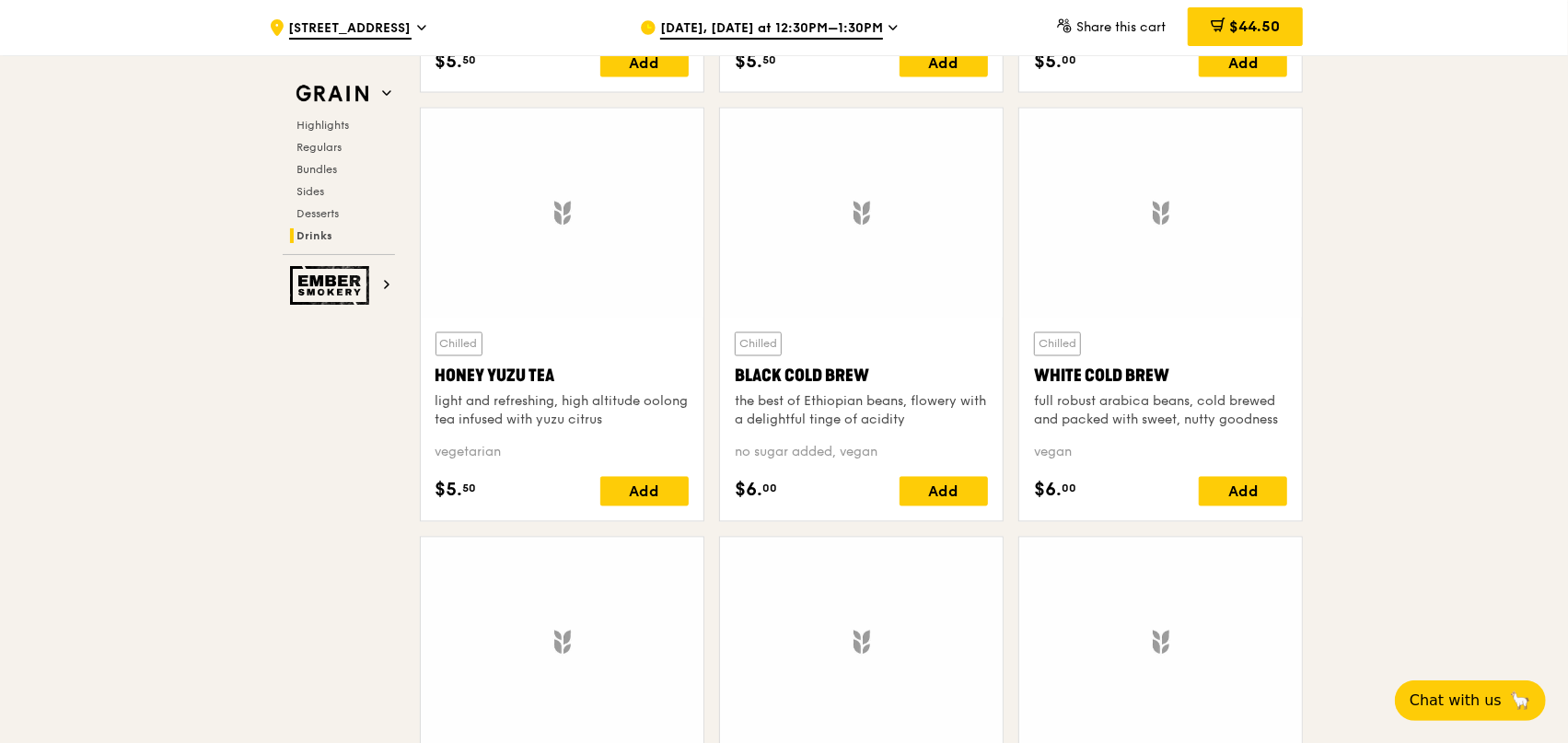
scroll to position [6797, 0]
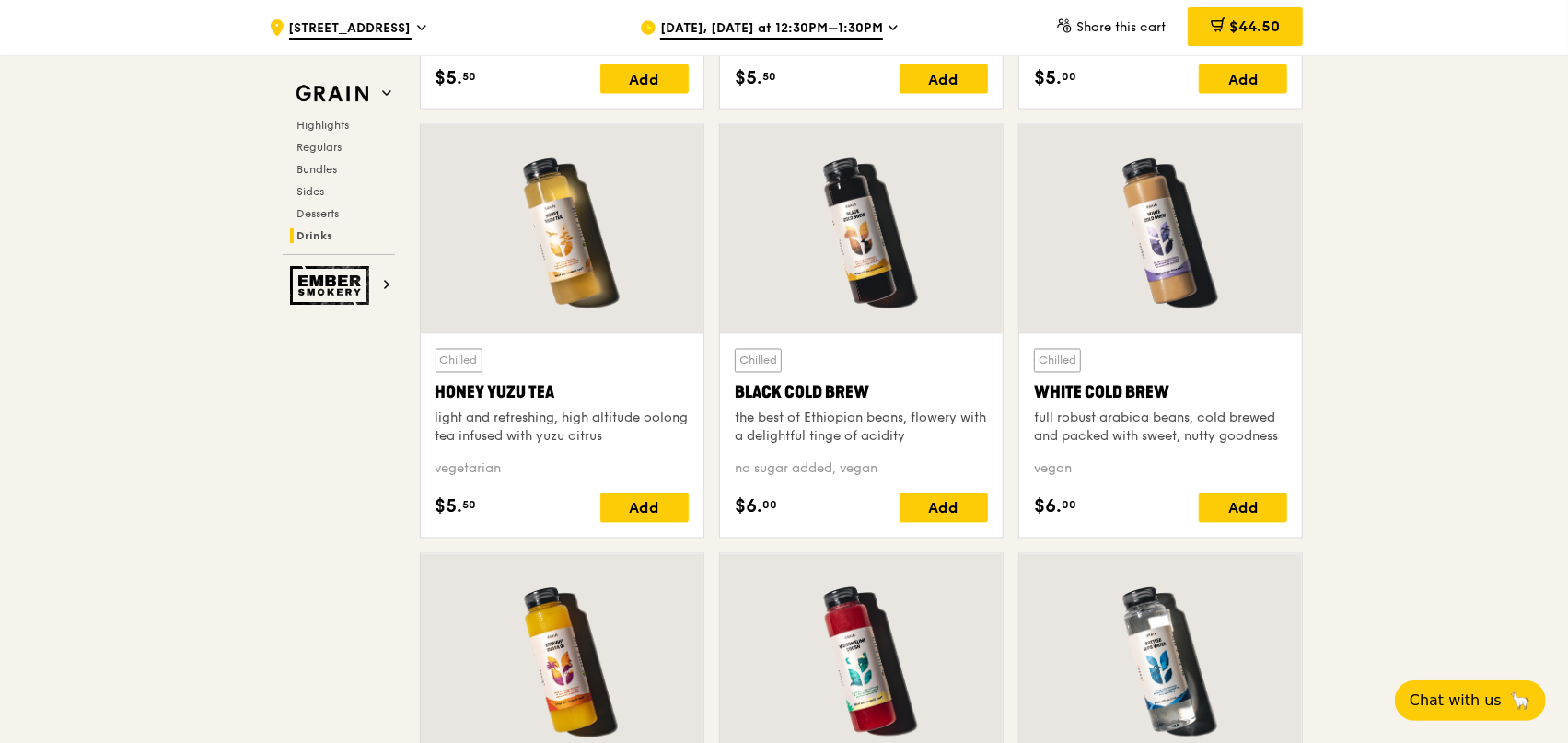
click at [1166, 265] on div at bounding box center [1160, 229] width 283 height 209
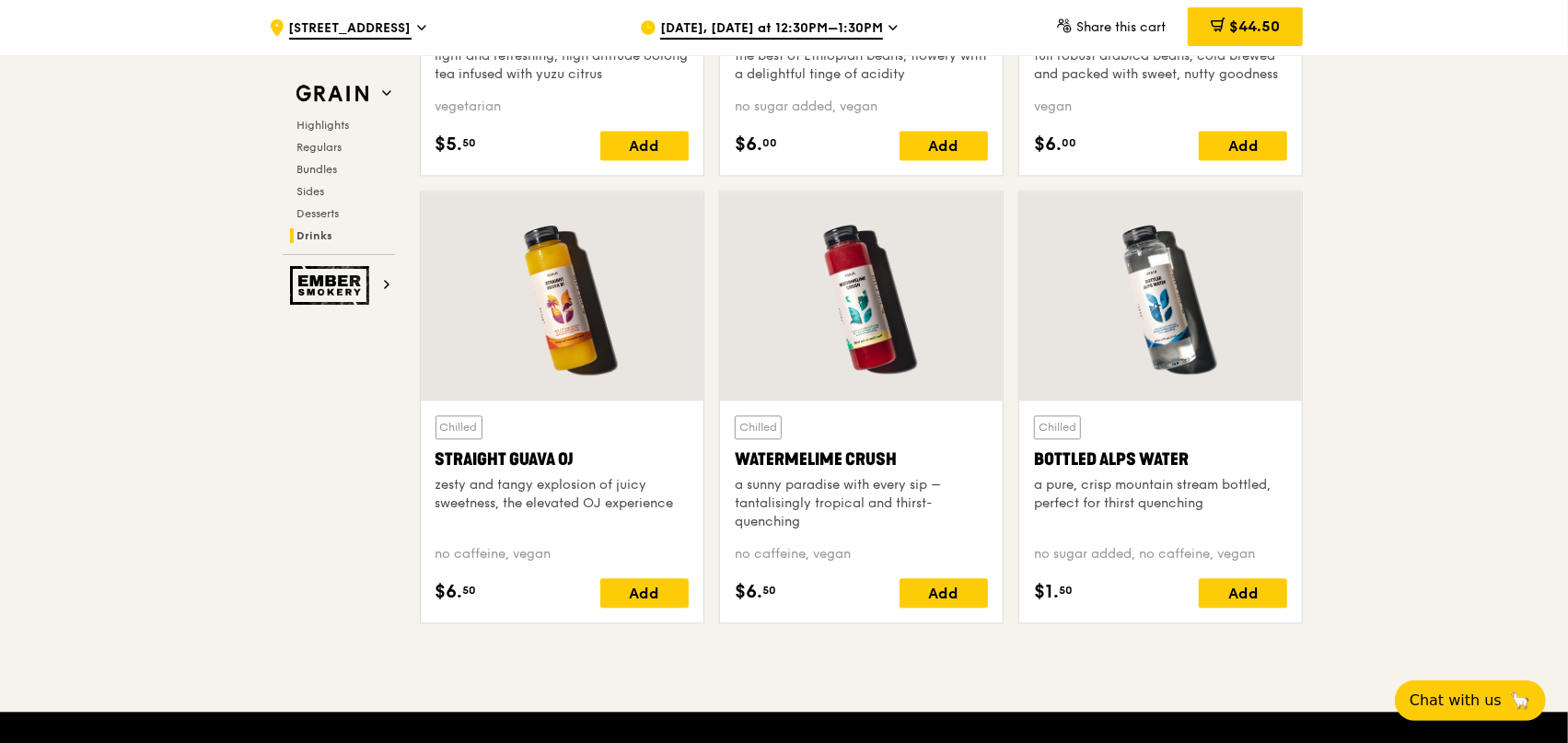
scroll to position [7165, 0]
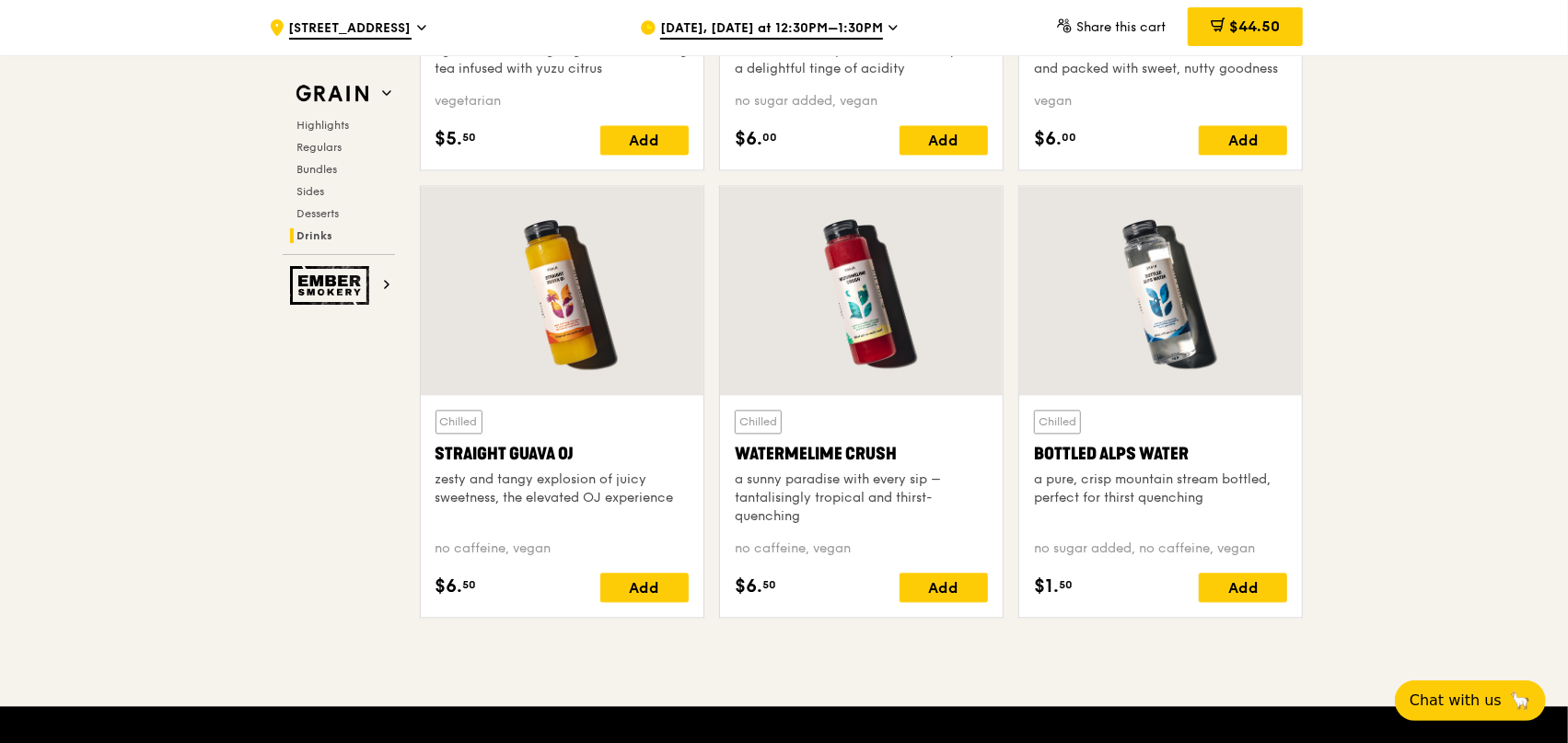
click at [597, 345] on div at bounding box center [562, 290] width 283 height 209
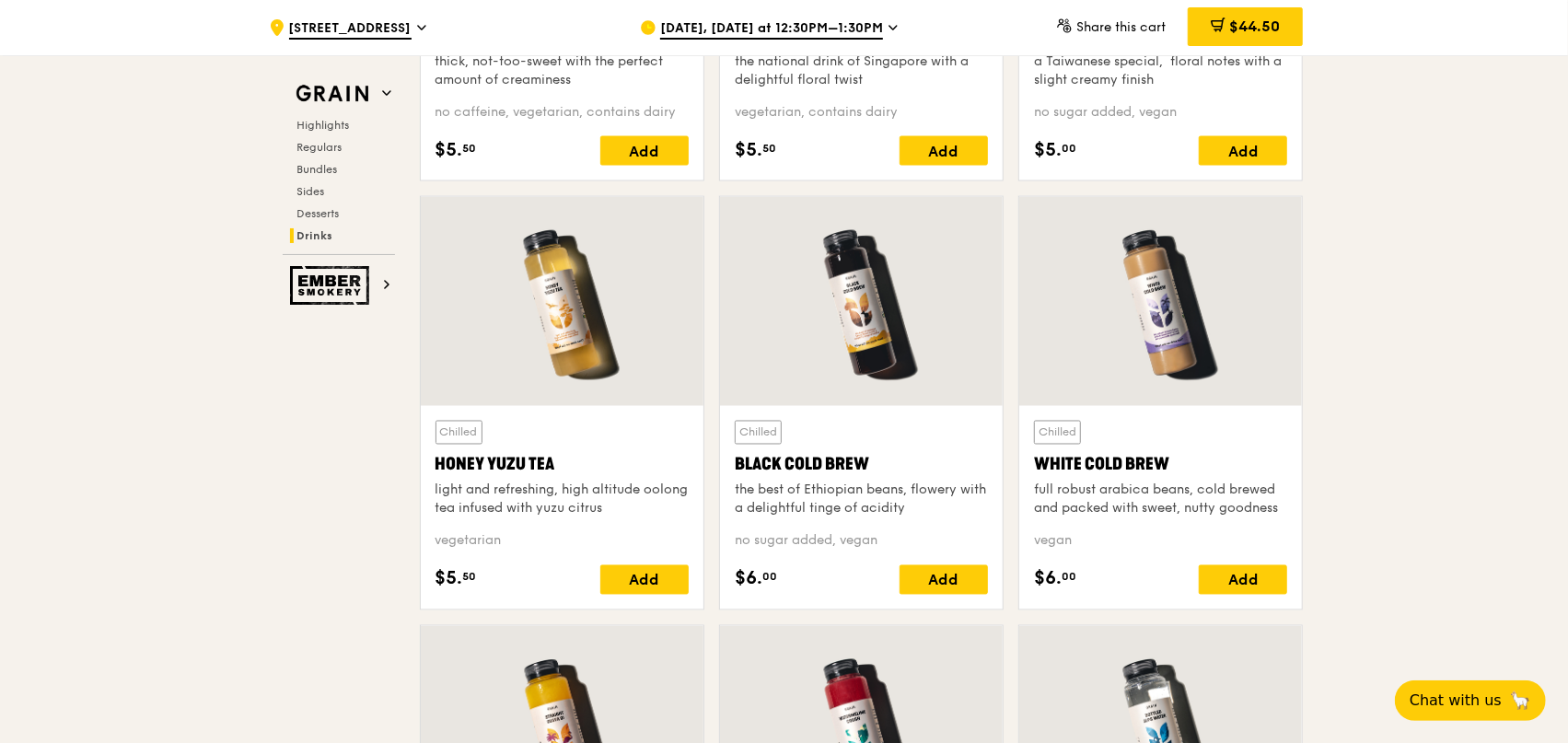
scroll to position [6614, 0]
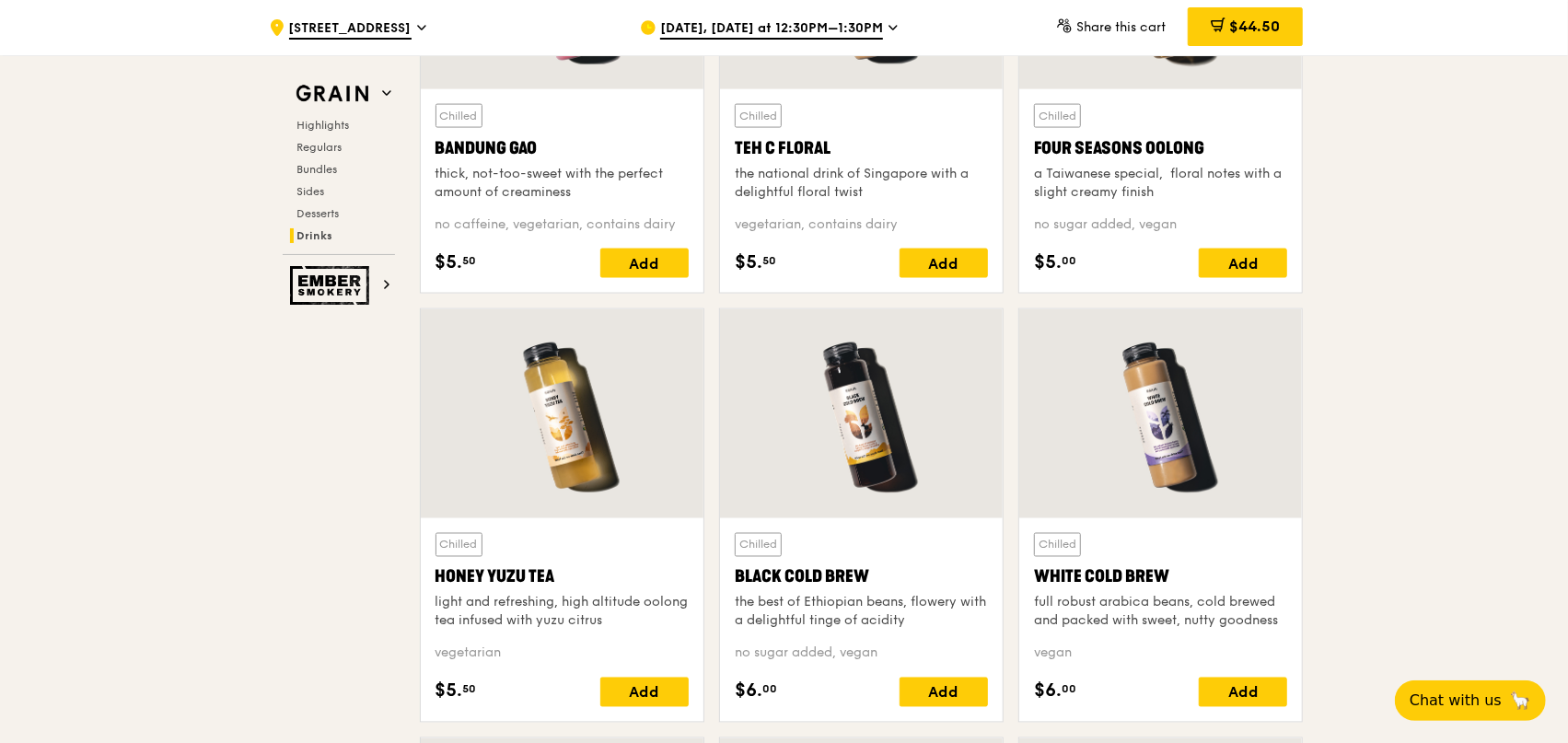
click at [626, 451] on div at bounding box center [562, 413] width 283 height 209
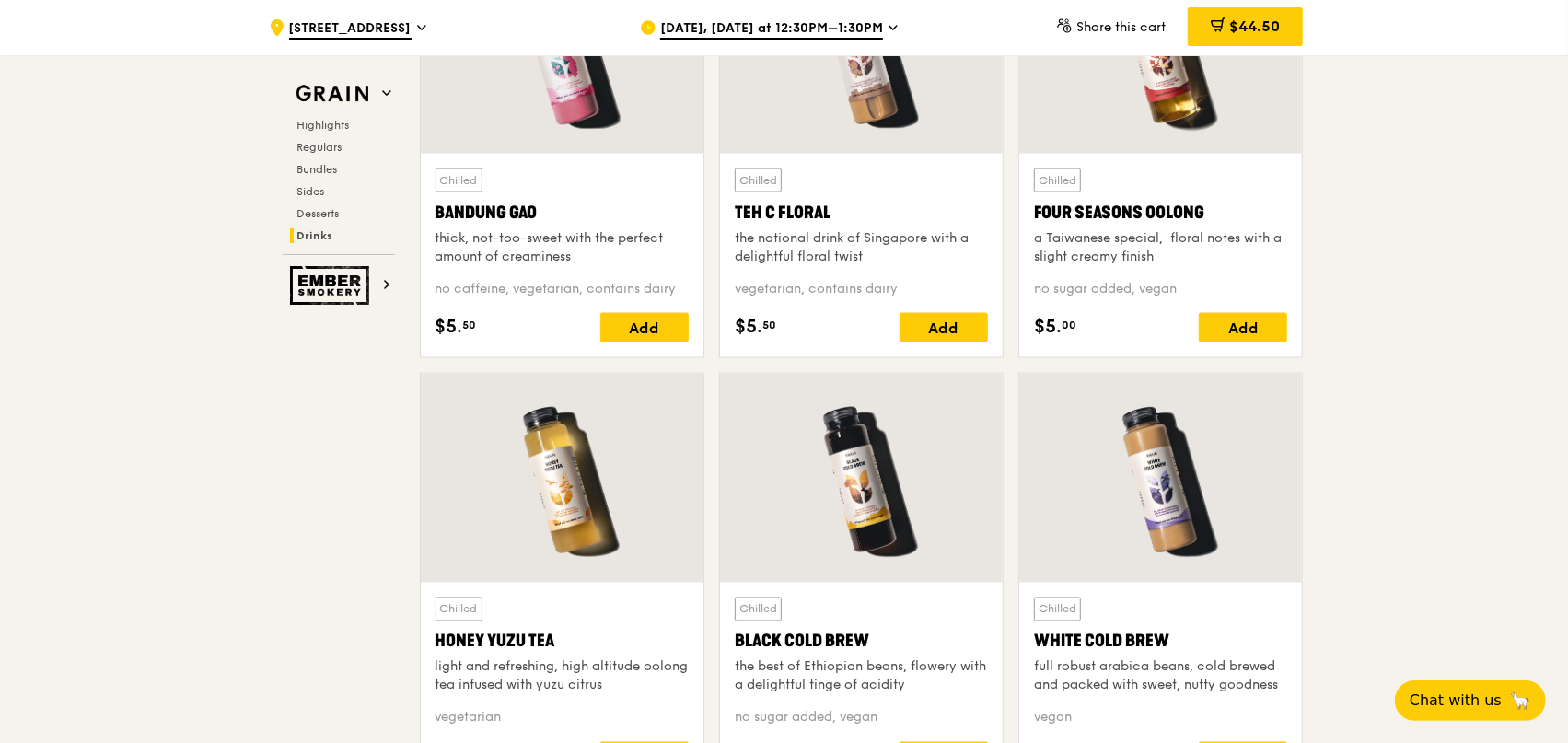
scroll to position [6337, 0]
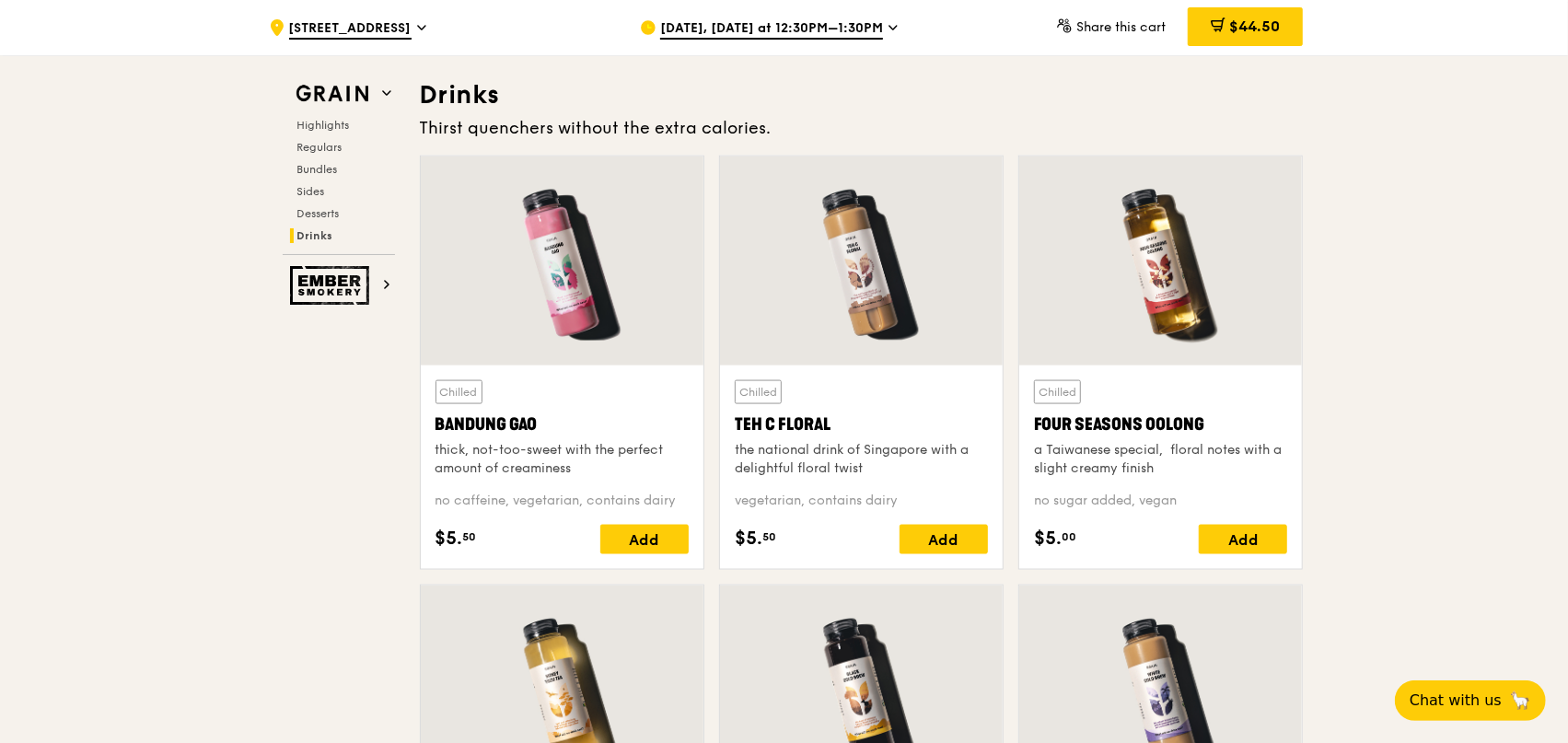
click at [1151, 309] on div at bounding box center [1160, 260] width 283 height 209
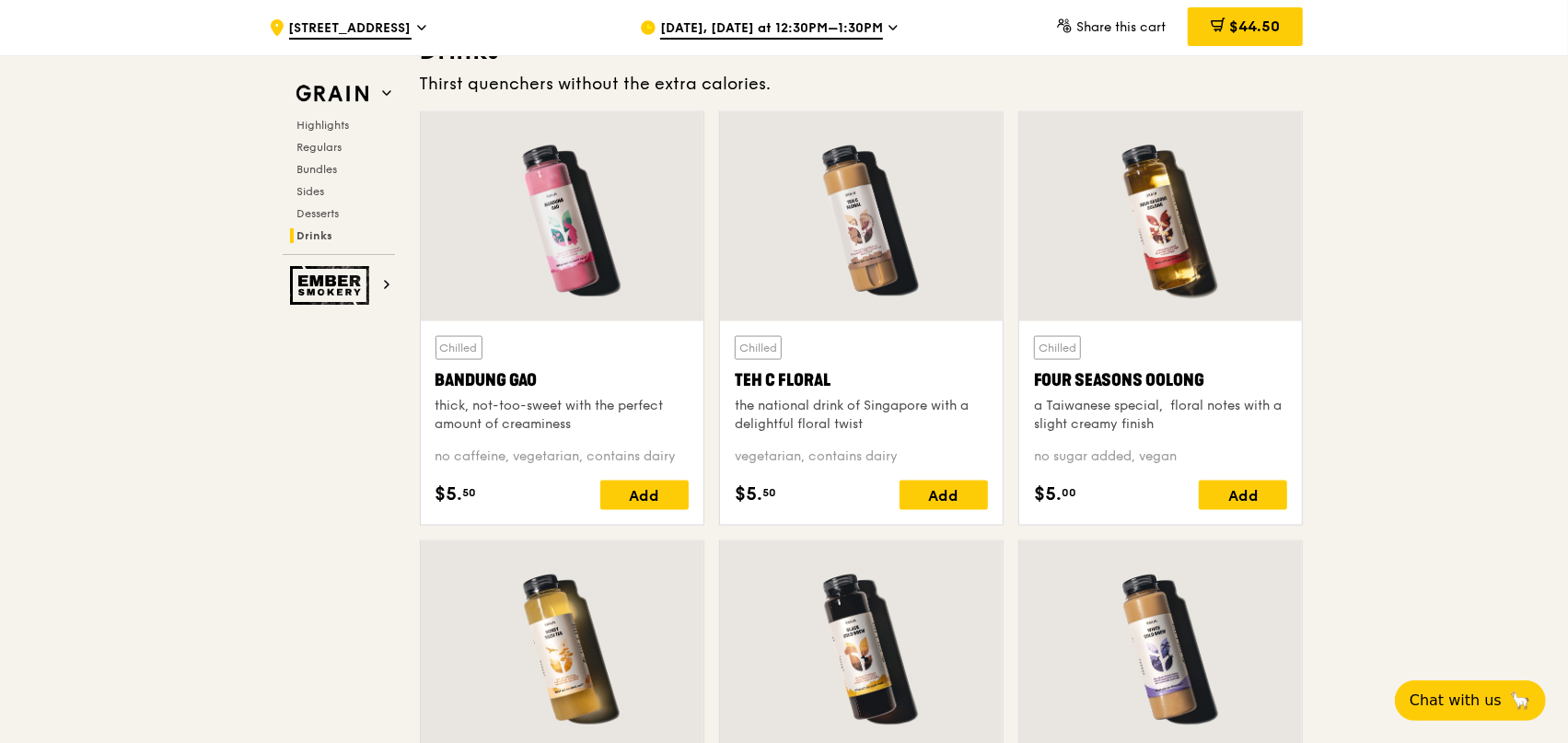
scroll to position [6521, 0]
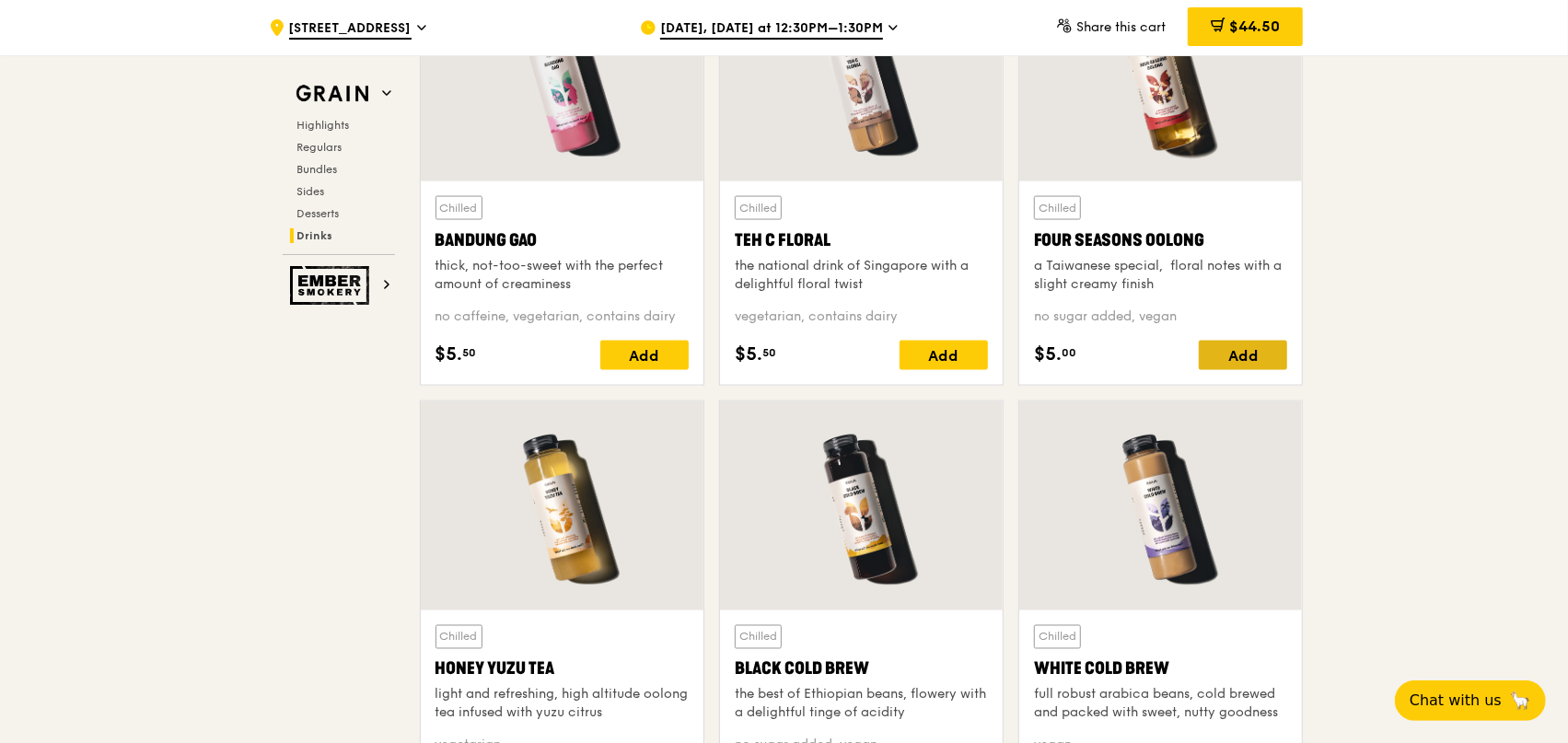
click at [1249, 352] on div "Add" at bounding box center [1243, 354] width 89 height 30
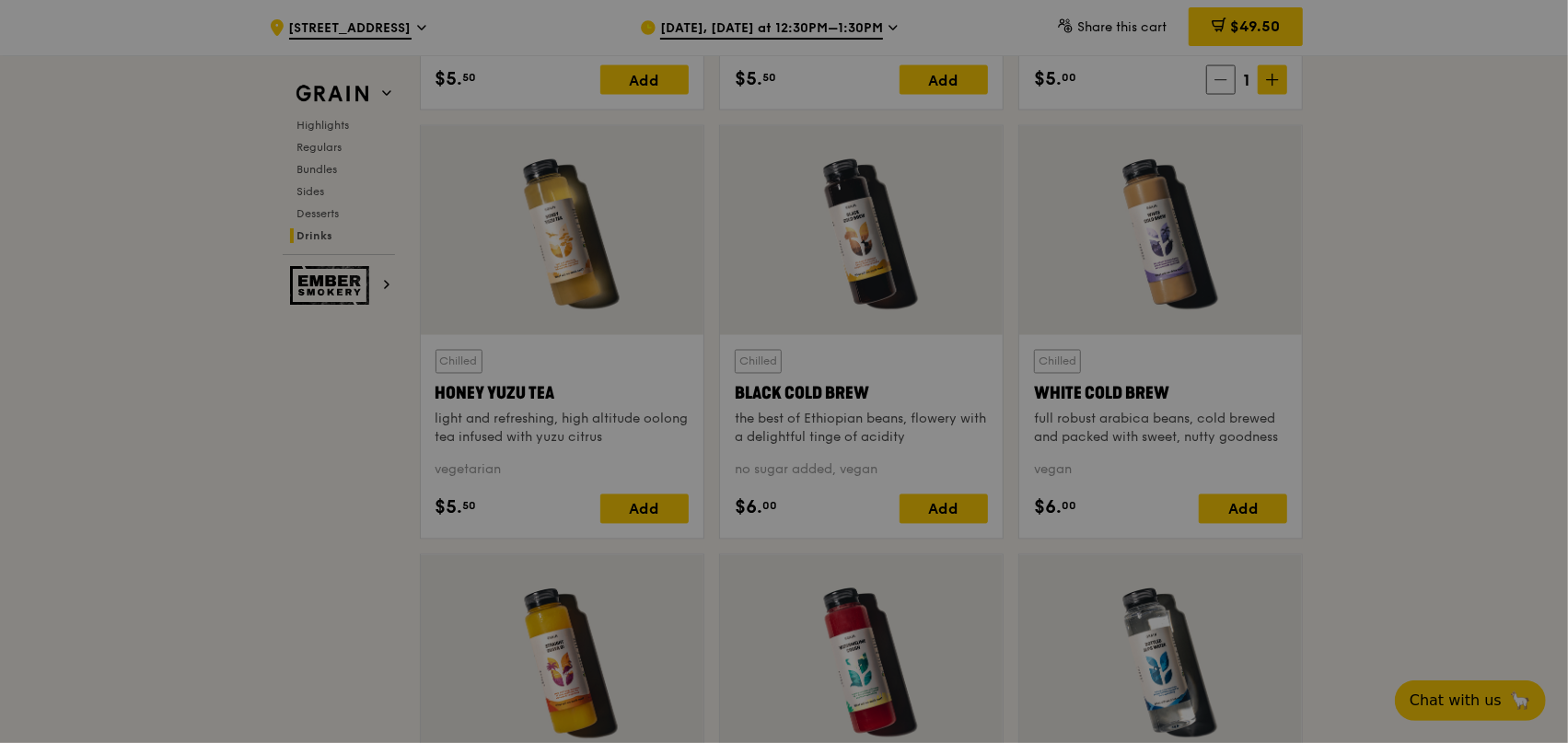
scroll to position [6797, 0]
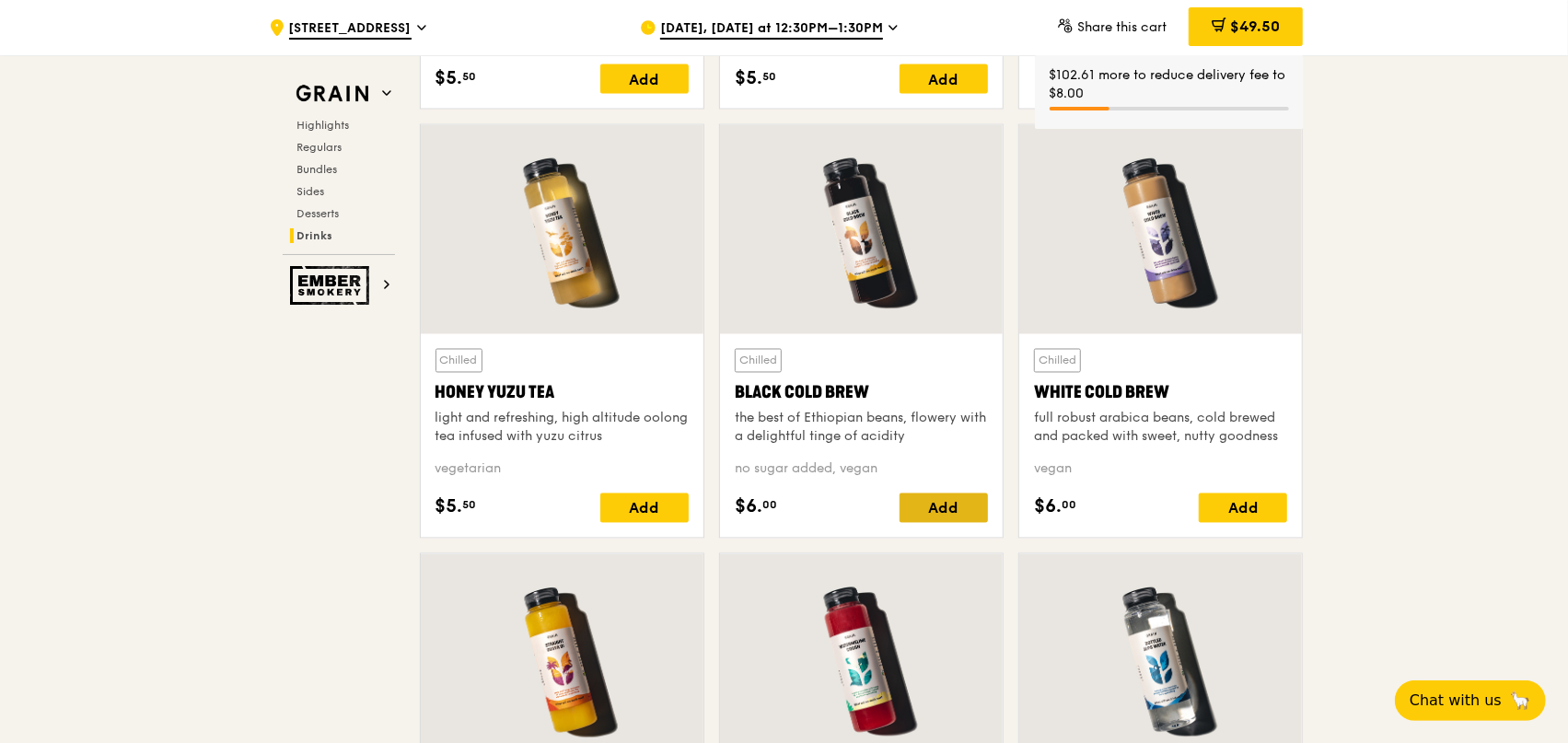
click at [962, 503] on div "Add" at bounding box center [944, 508] width 89 height 30
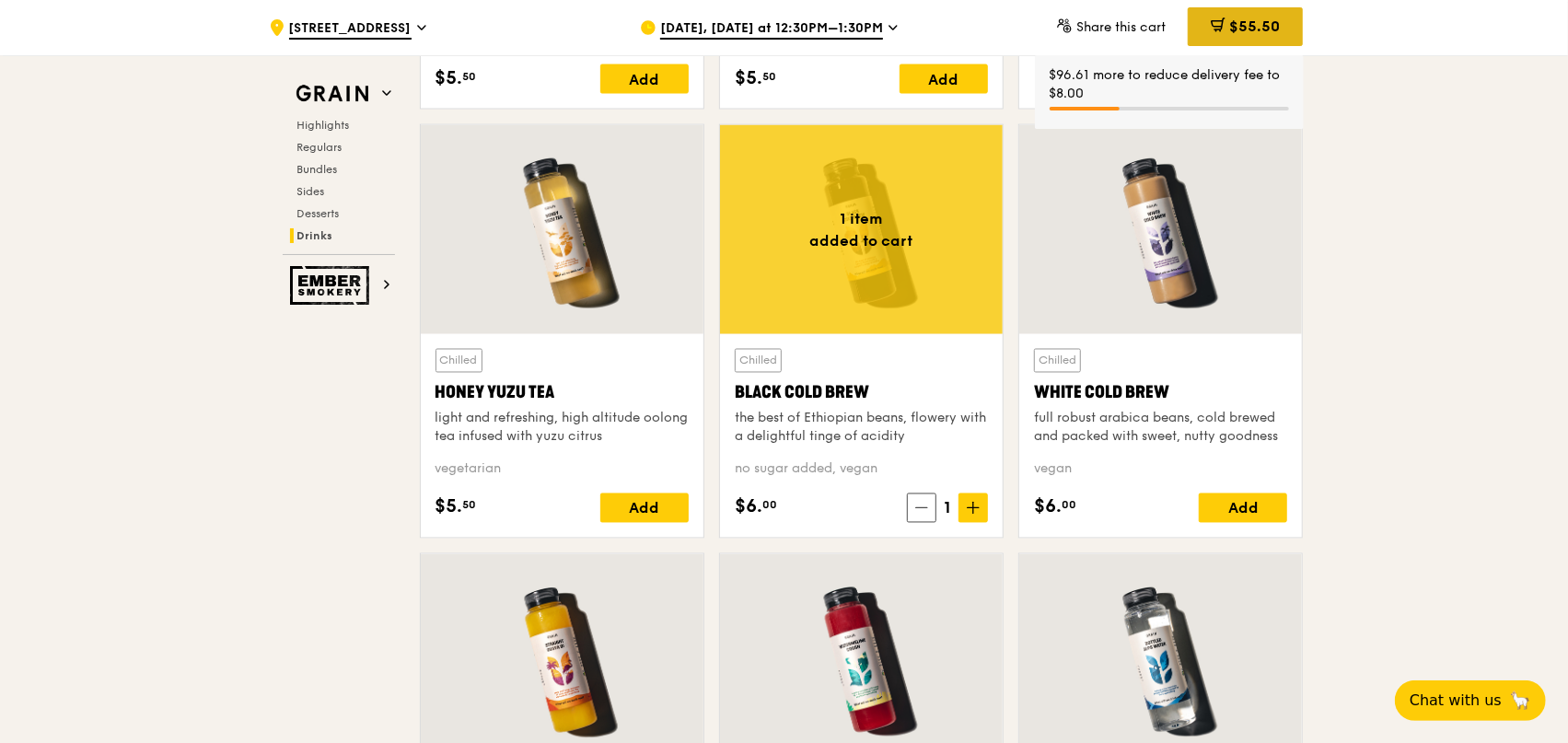
click at [1252, 39] on div "$55.50" at bounding box center [1245, 27] width 115 height 39
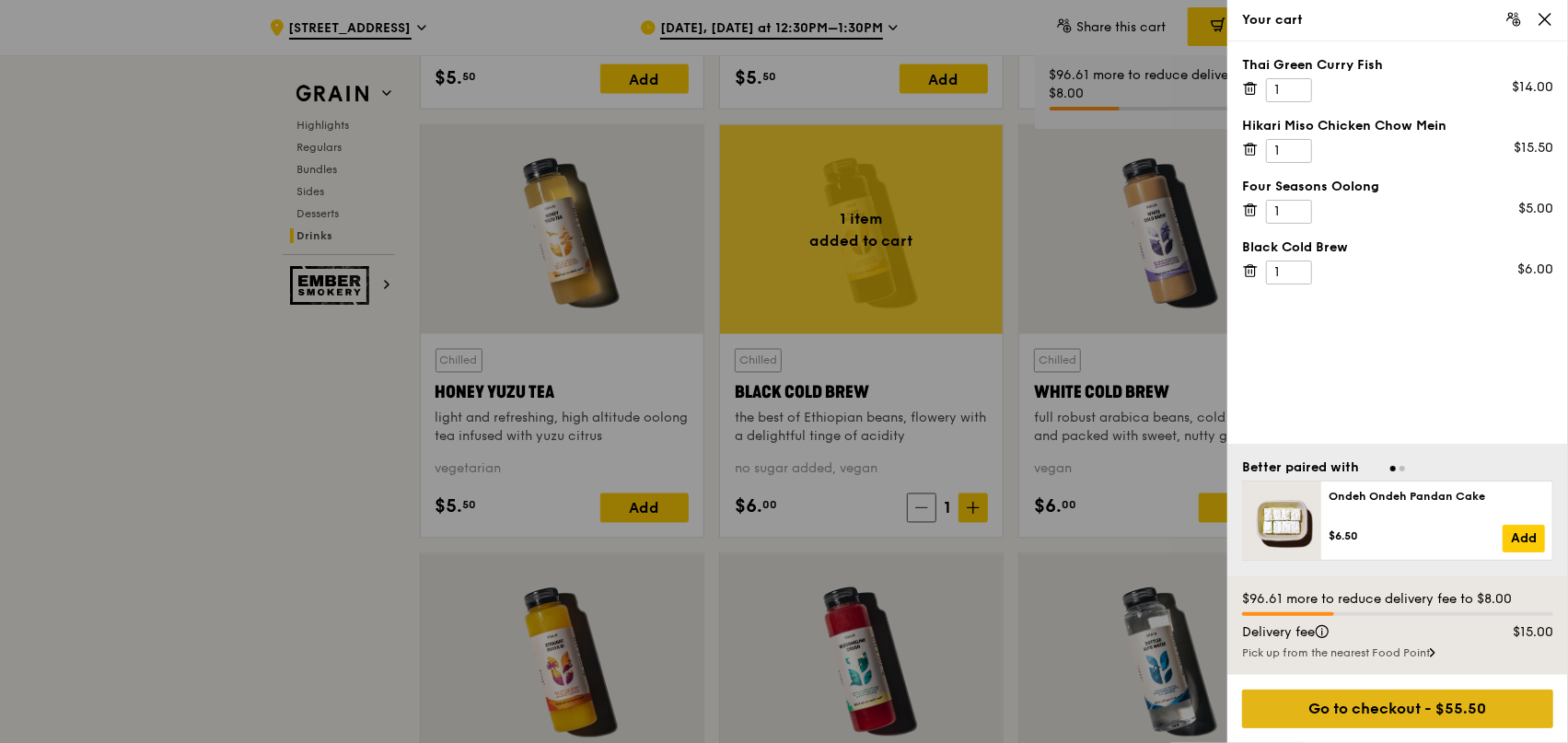
click at [1408, 707] on div "Go to checkout - $55.50" at bounding box center [1397, 709] width 312 height 39
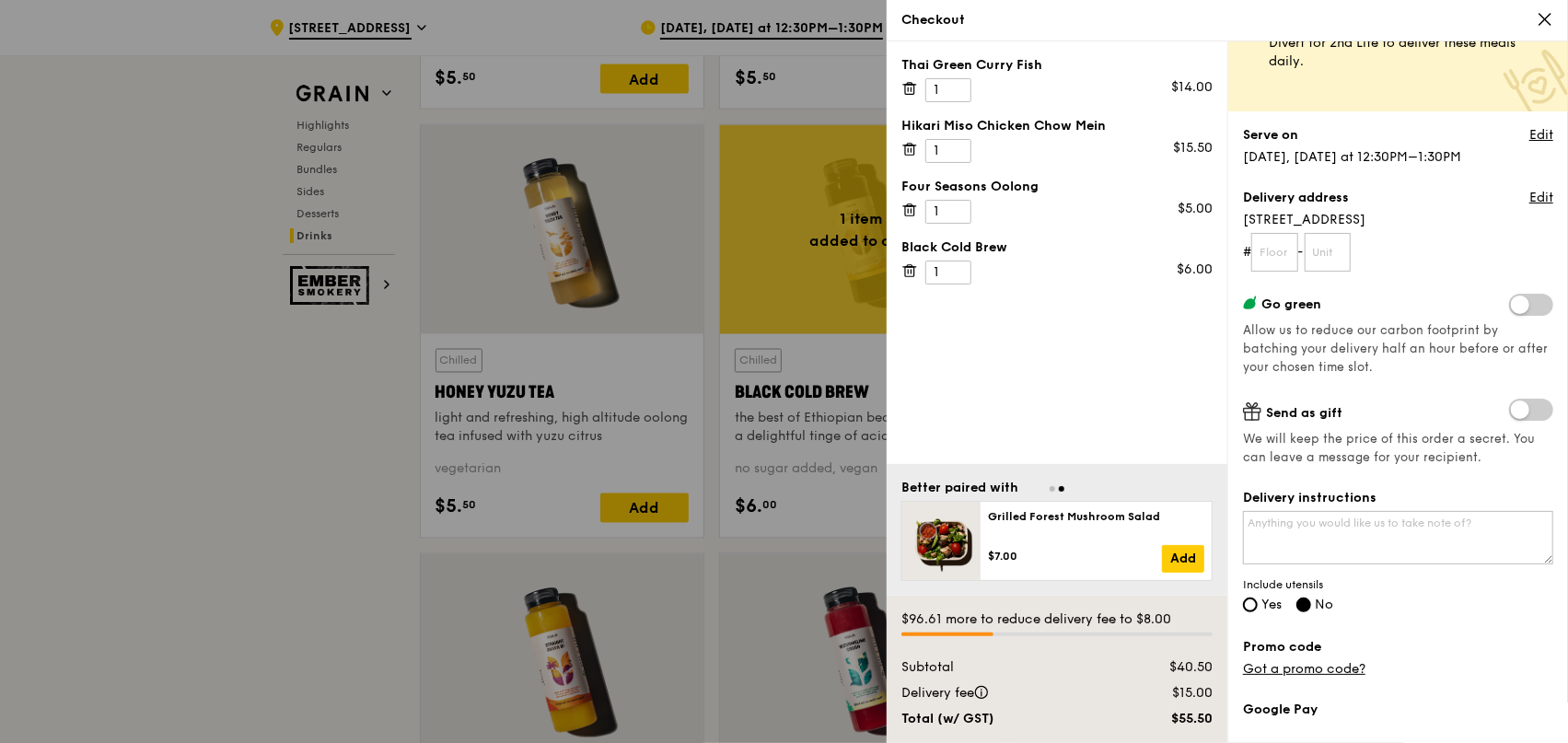
scroll to position [92, 0]
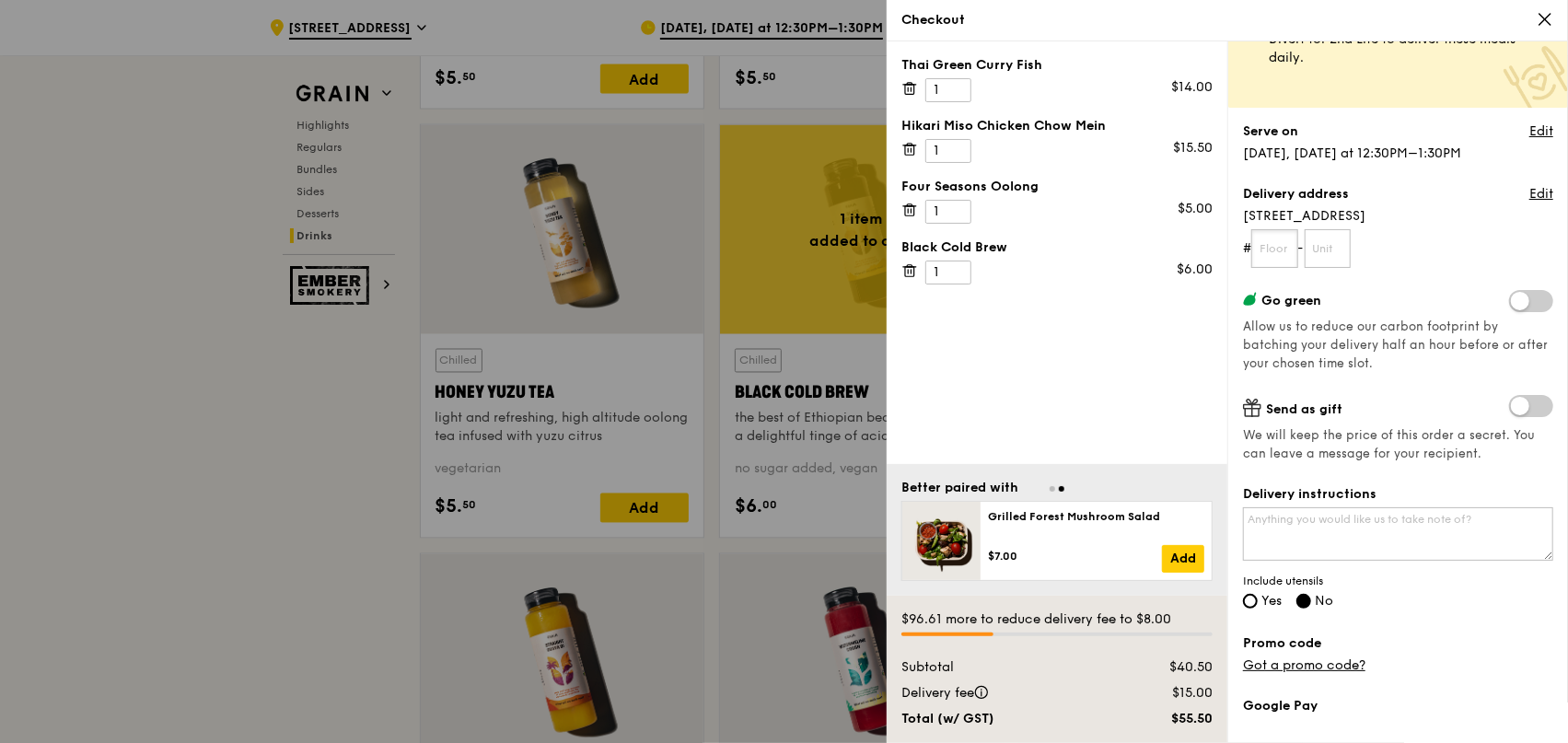
click at [1273, 258] on input "text" at bounding box center [1274, 249] width 47 height 39
type input "12"
click at [1324, 250] on input "text" at bounding box center [1328, 249] width 47 height 39
type input "196"
click at [1388, 413] on label "Send as gift" at bounding box center [1398, 406] width 311 height 24
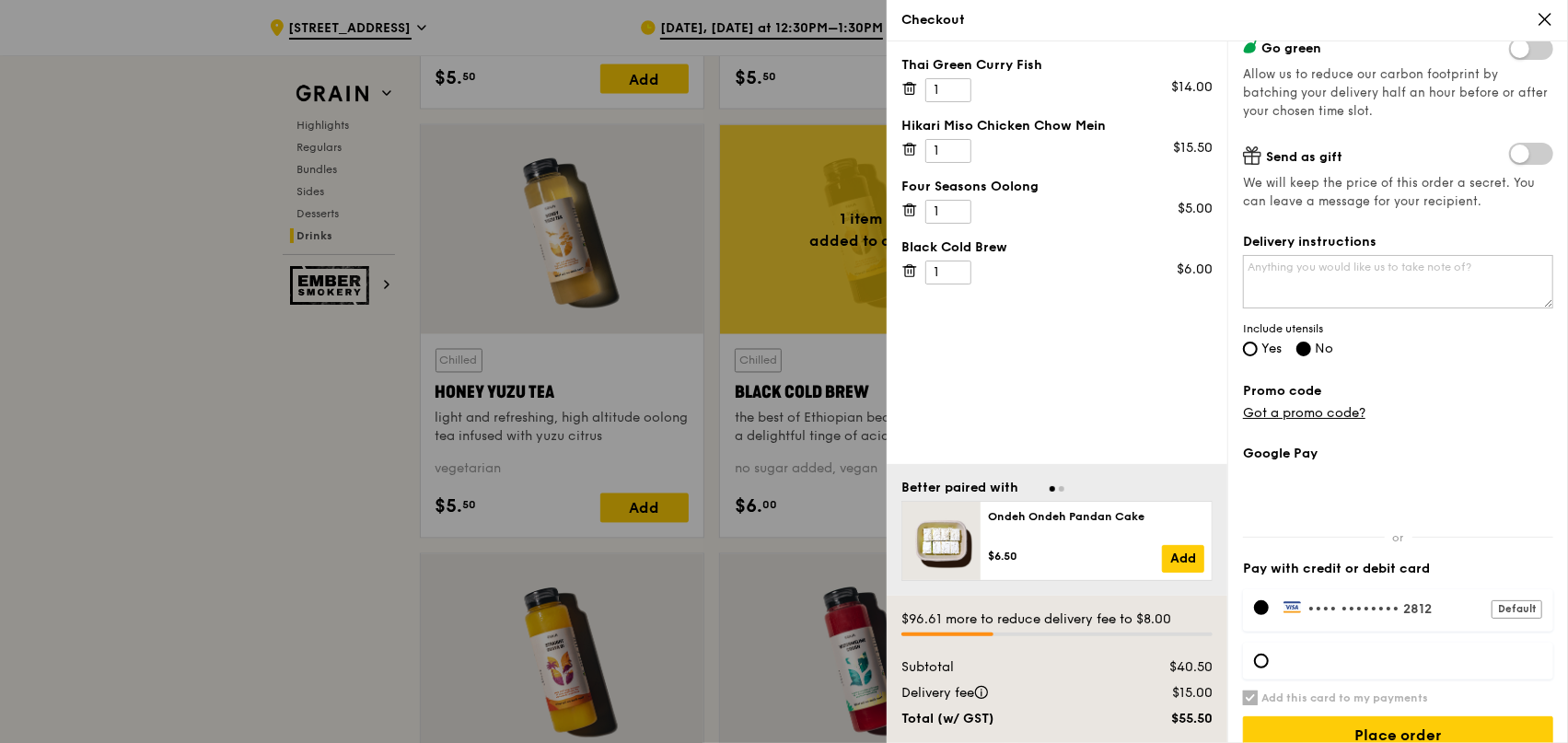
scroll to position [368, 0]
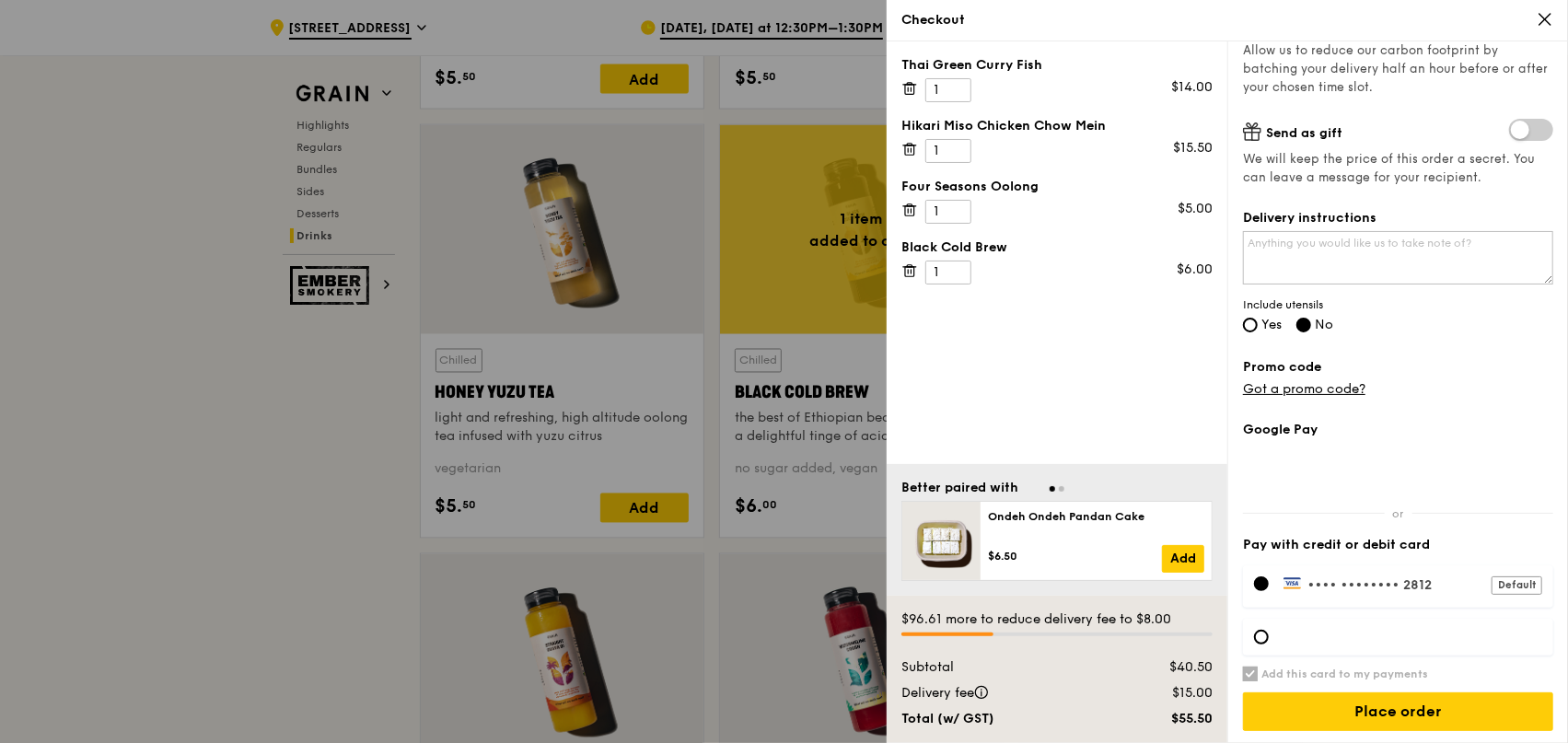
click at [1004, 3] on div "Checkout" at bounding box center [1227, 20] width 682 height 41
click at [1360, 702] on input "Place order" at bounding box center [1398, 712] width 311 height 39
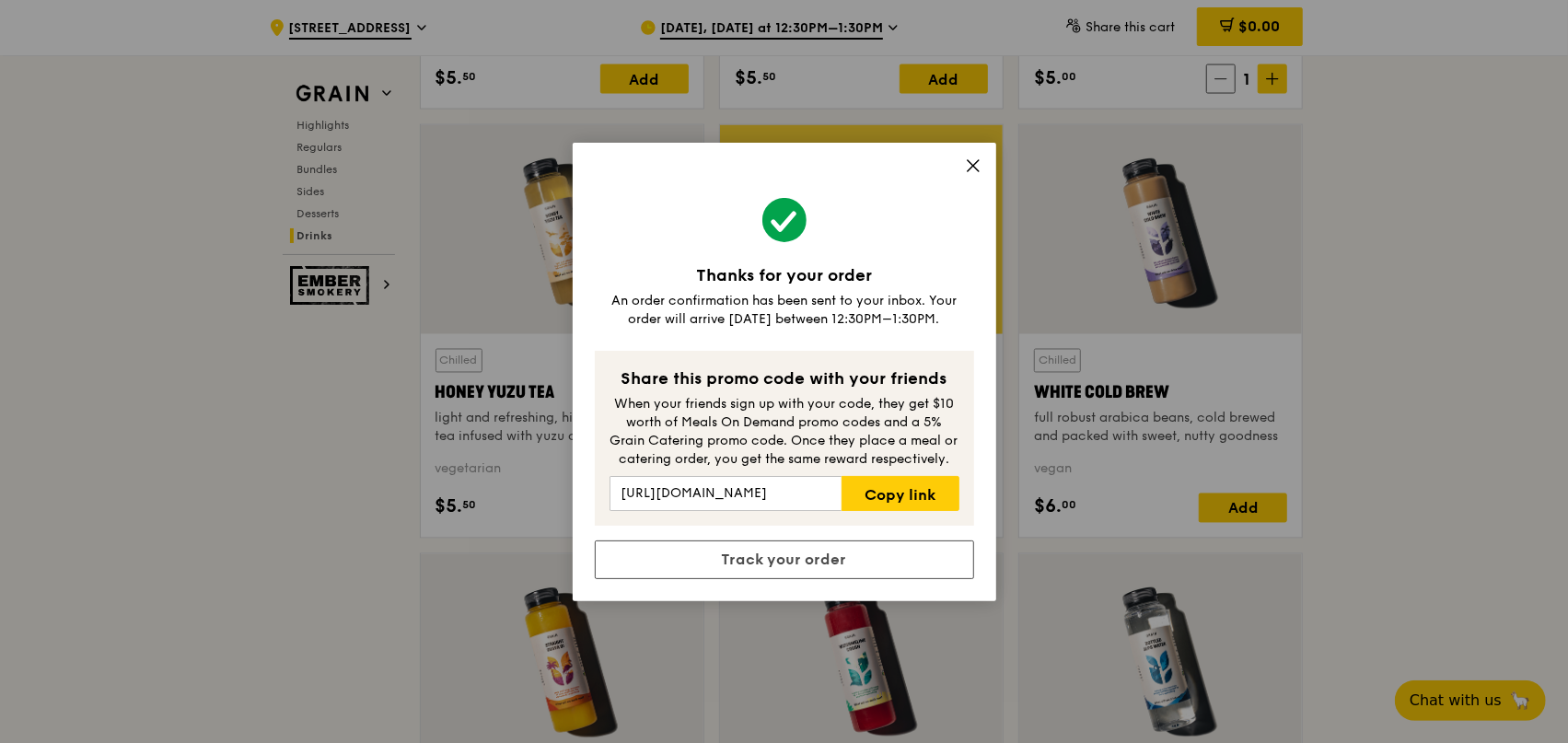
click at [976, 168] on icon at bounding box center [972, 165] width 16 height 16
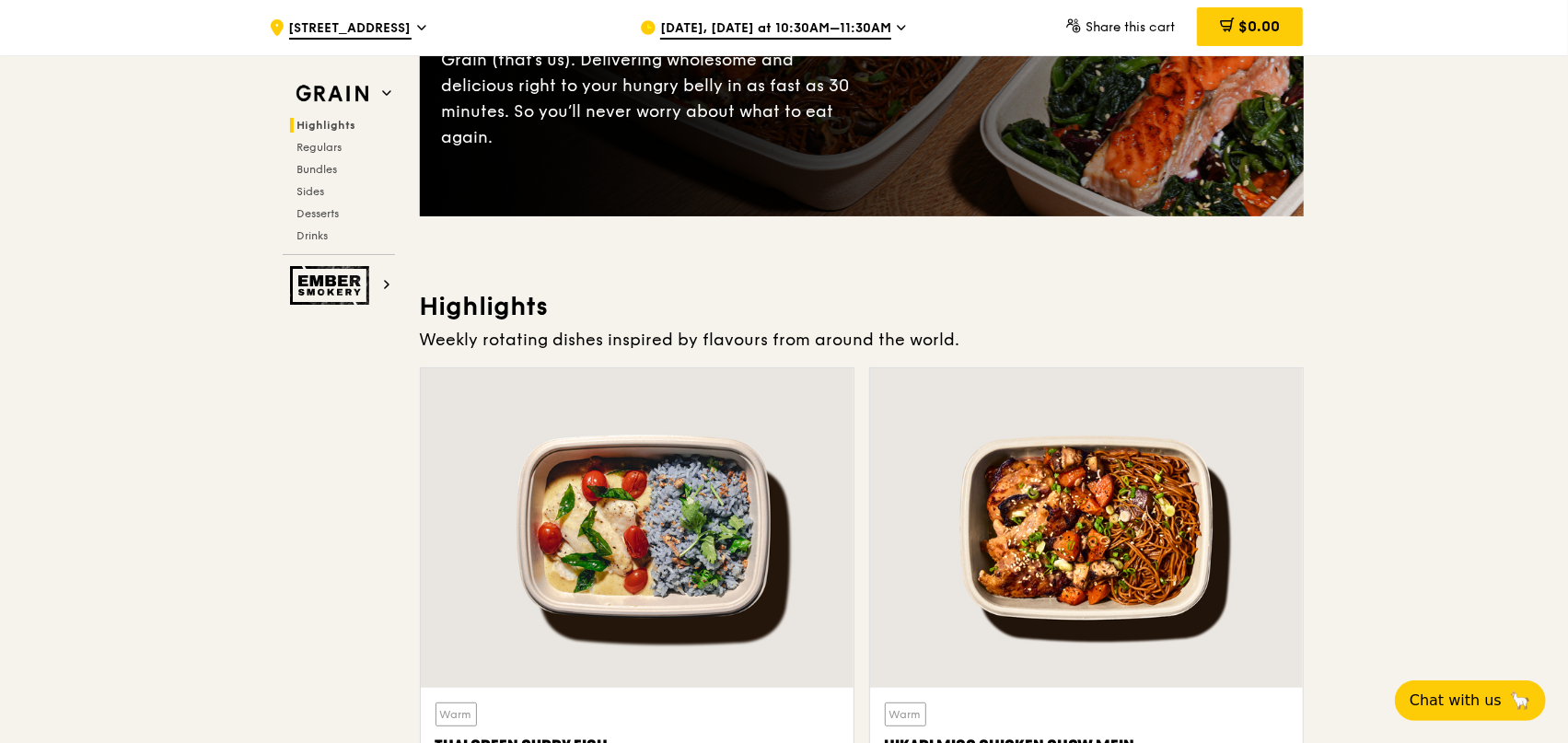
scroll to position [0, 0]
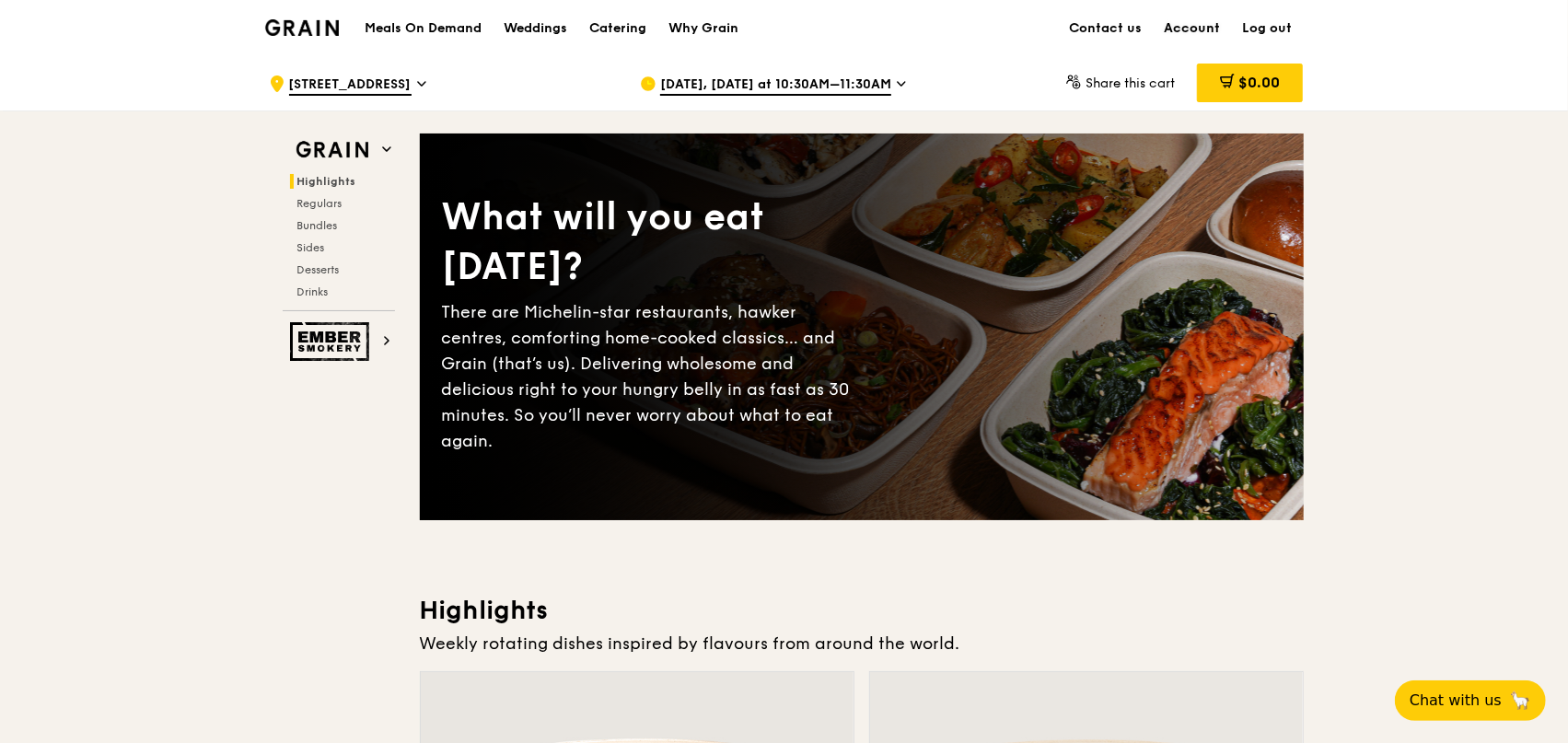
click at [1183, 26] on link "Account" at bounding box center [1193, 29] width 78 height 55
